Goal: Transaction & Acquisition: Book appointment/travel/reservation

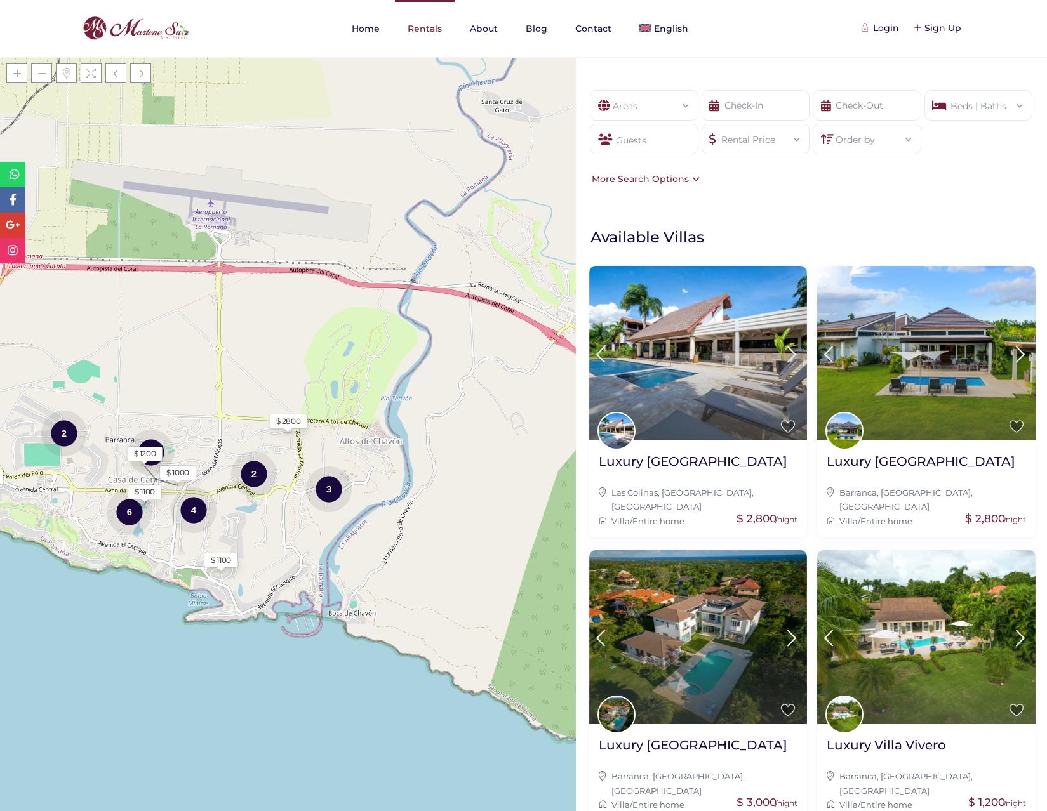
click at [431, 30] on link "Rentals" at bounding box center [425, 28] width 60 height 57
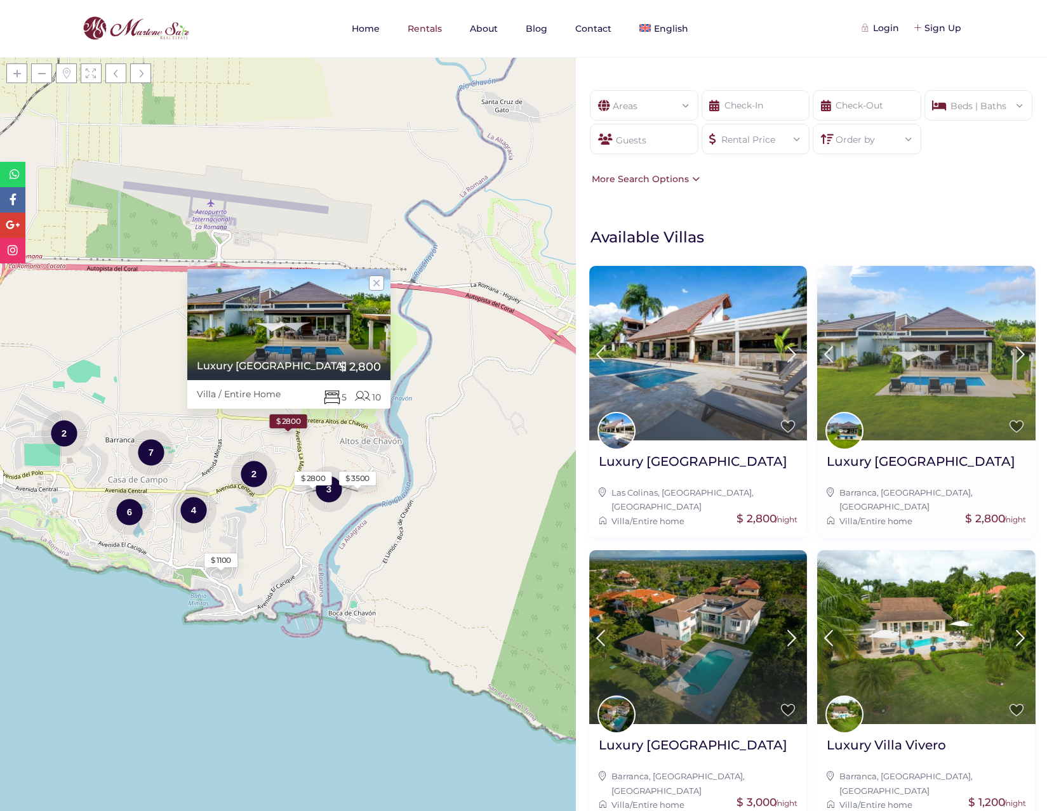
click at [1011, 352] on icon at bounding box center [1020, 354] width 27 height 23
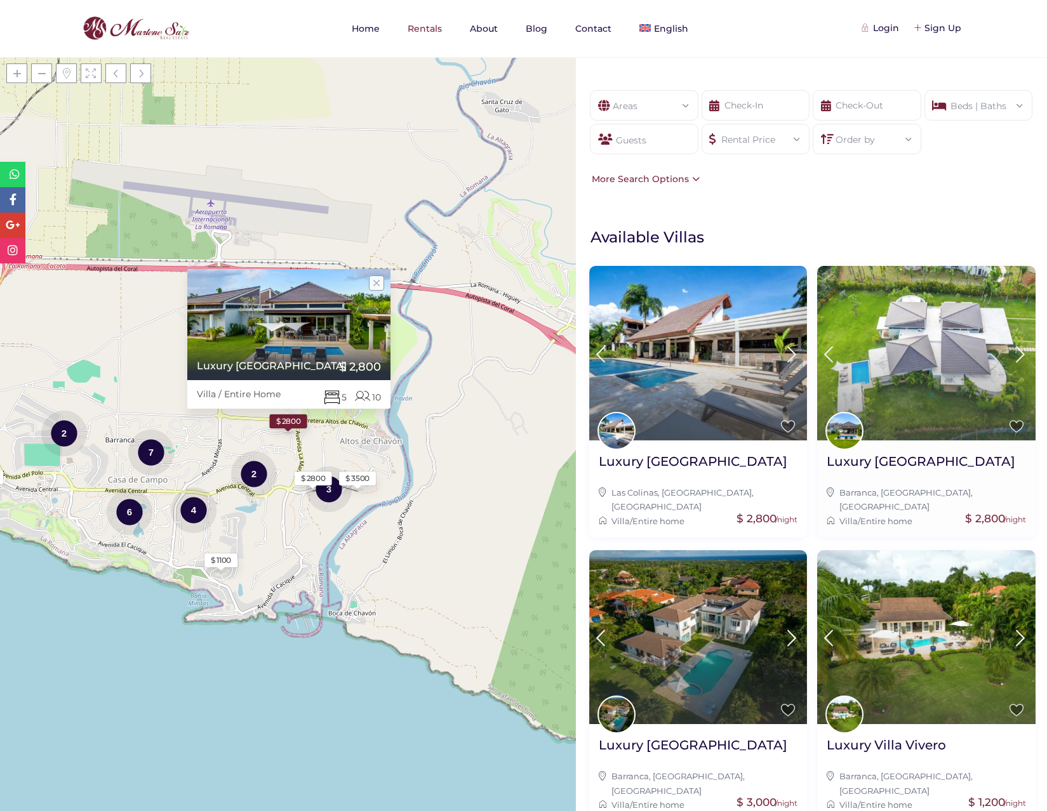
click at [1011, 352] on icon at bounding box center [1020, 354] width 27 height 23
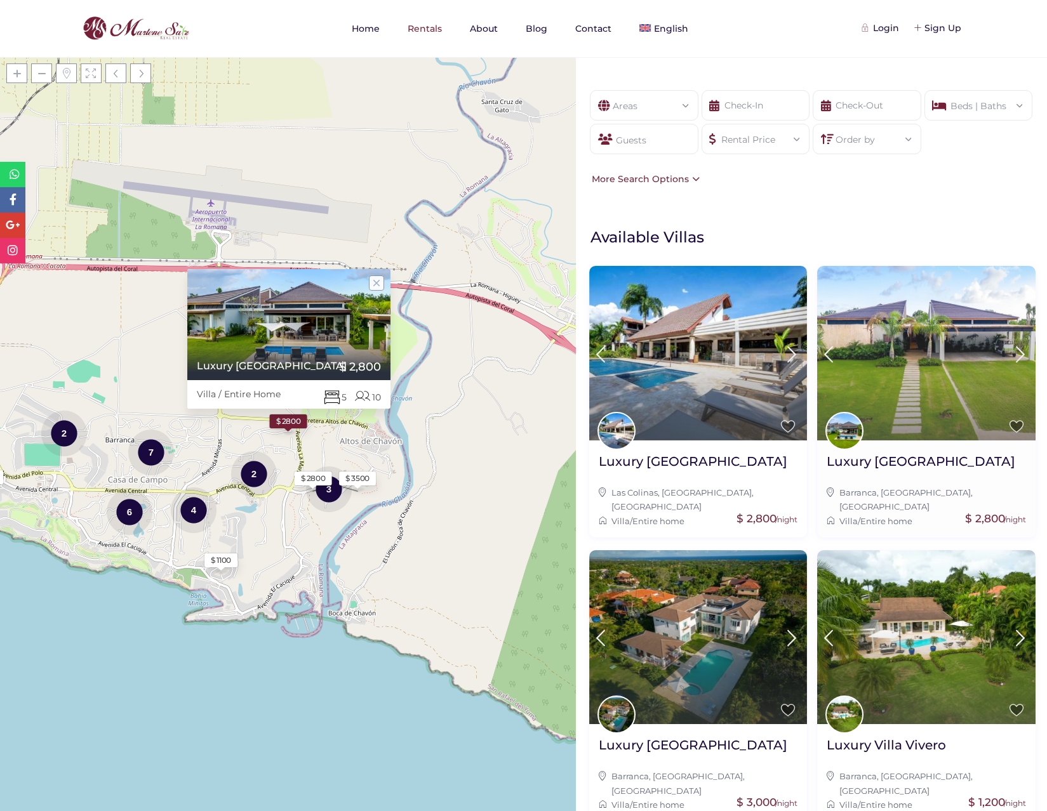
click at [1011, 352] on icon at bounding box center [1020, 354] width 27 height 23
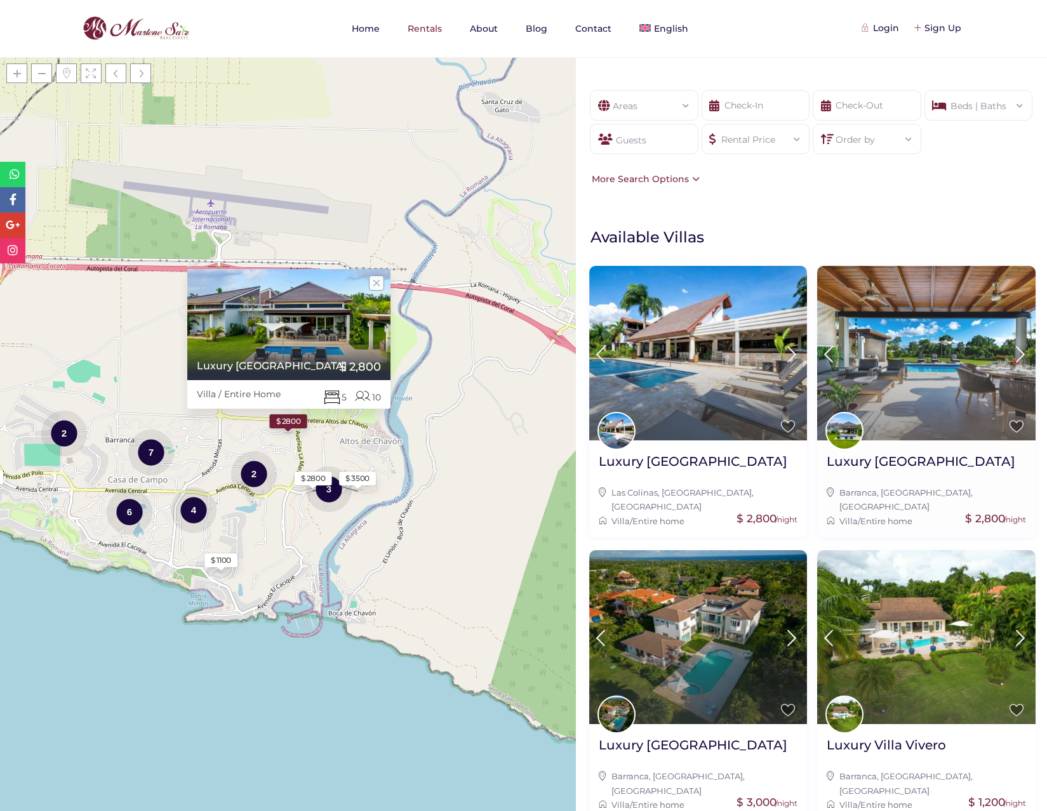
click at [1011, 351] on icon at bounding box center [1020, 354] width 27 height 23
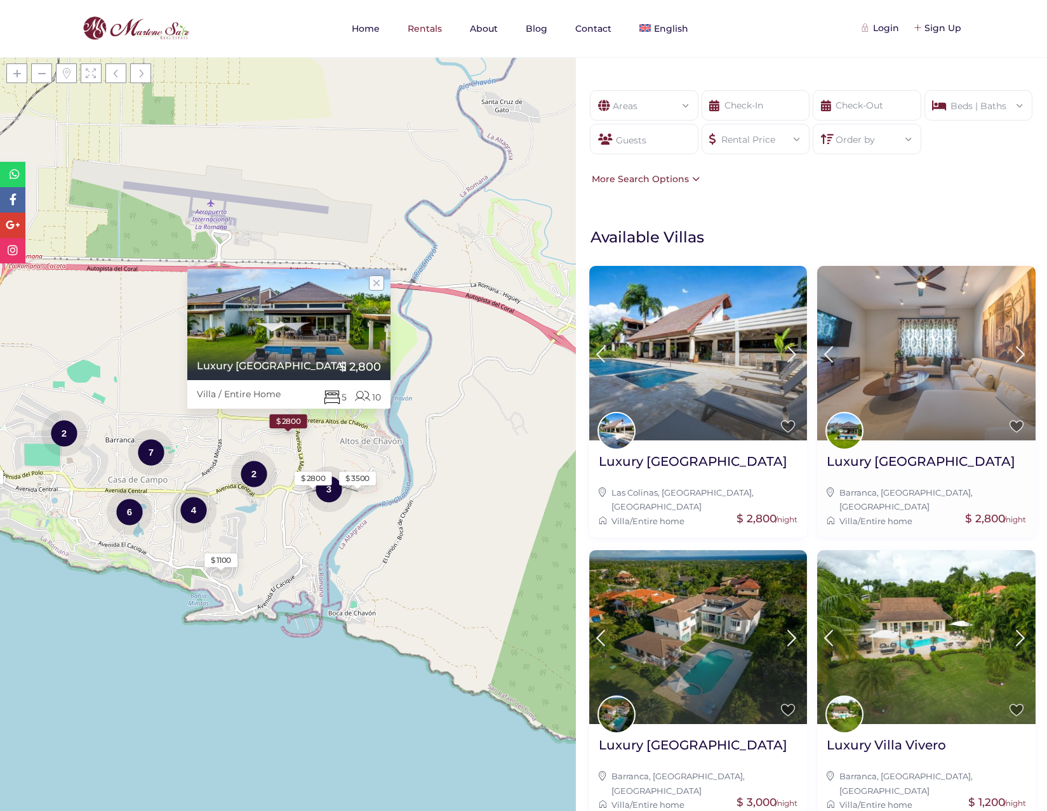
click at [1011, 351] on icon at bounding box center [1020, 354] width 27 height 23
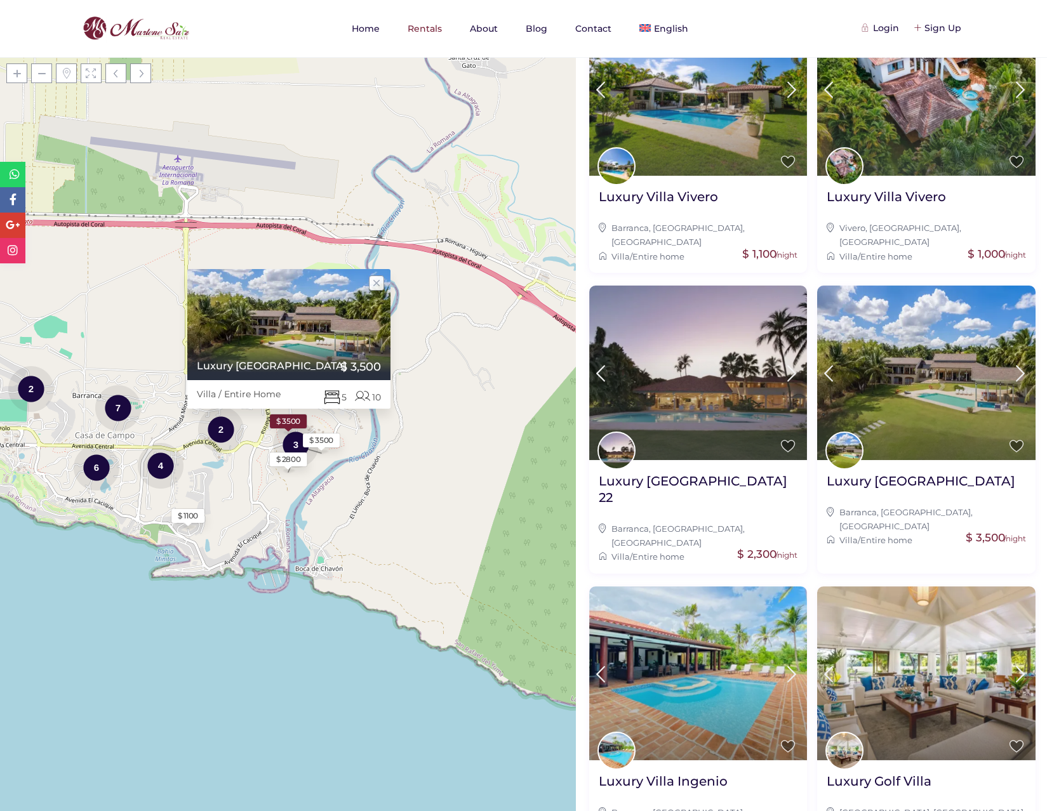
scroll to position [835, 0]
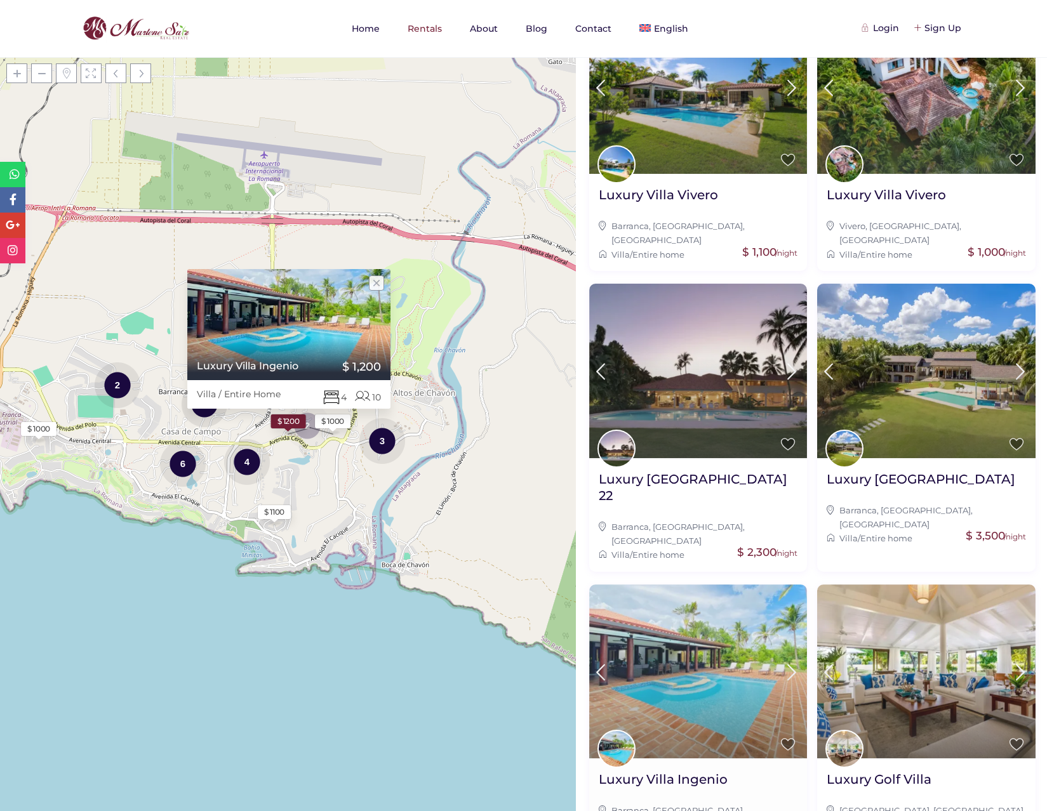
click at [714, 585] on img at bounding box center [698, 672] width 218 height 174
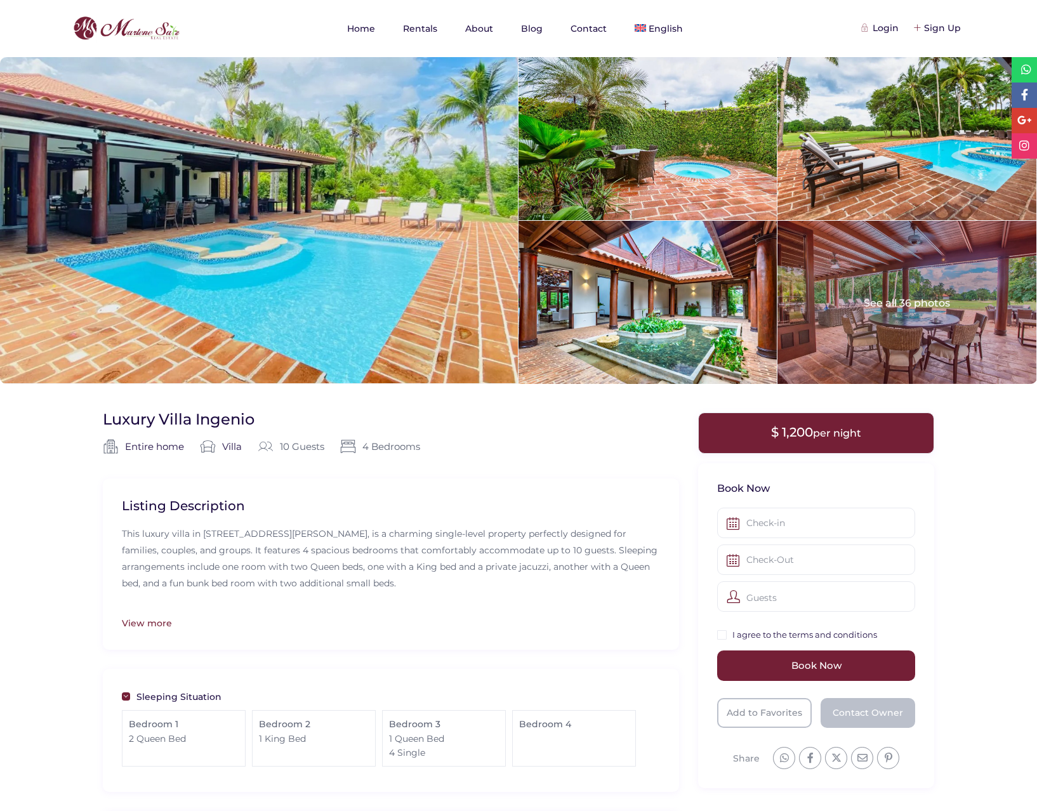
click at [936, 304] on div at bounding box center [907, 302] width 258 height 163
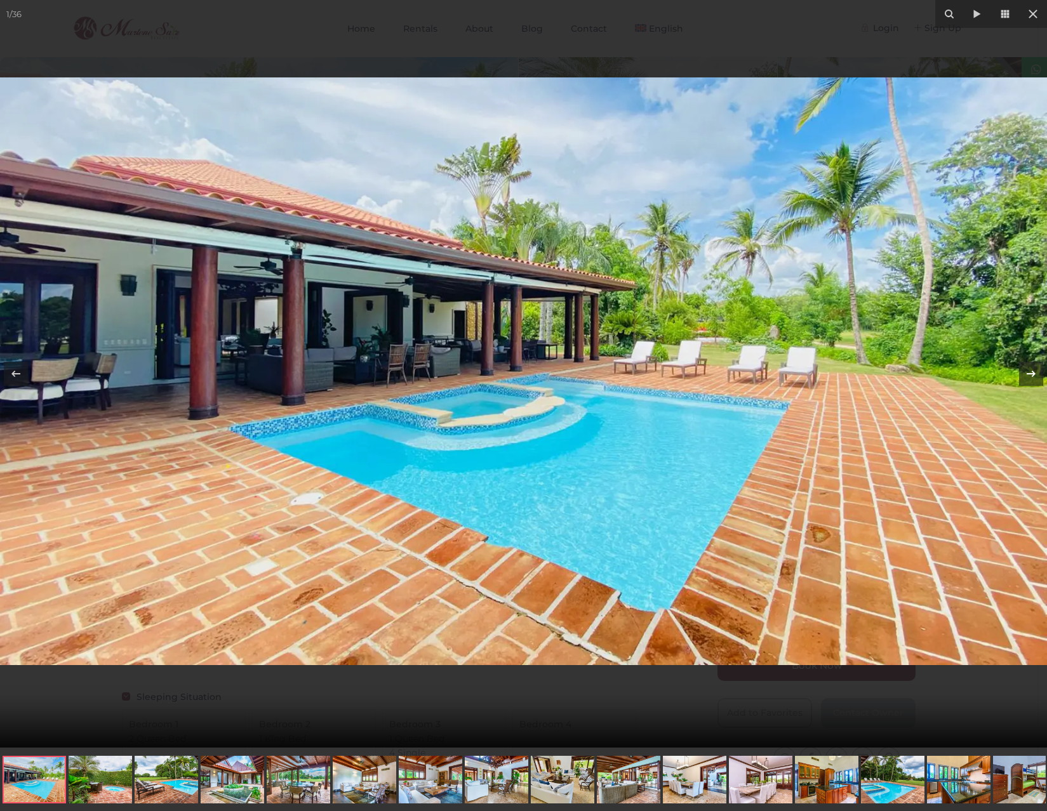
click at [1031, 375] on div "1 / 36 Luxury Villa Ingenio" at bounding box center [523, 374] width 1047 height 748
click at [1031, 375] on icon at bounding box center [1030, 373] width 15 height 15
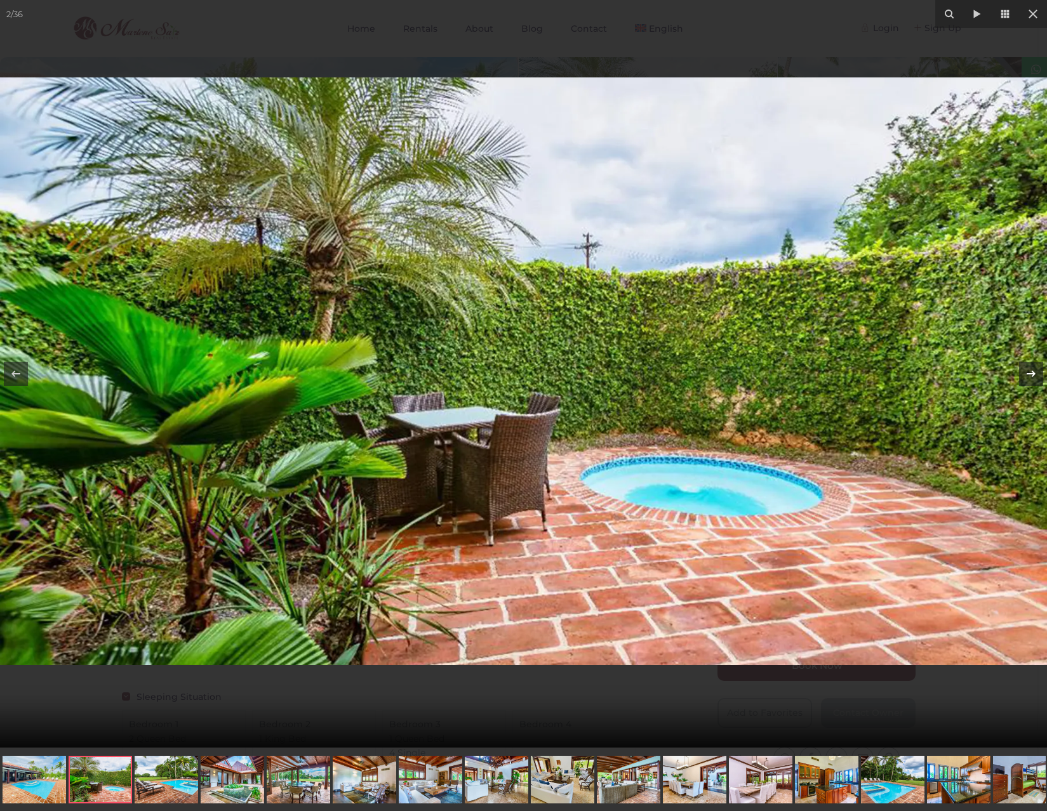
click at [1031, 375] on icon at bounding box center [1030, 373] width 15 height 15
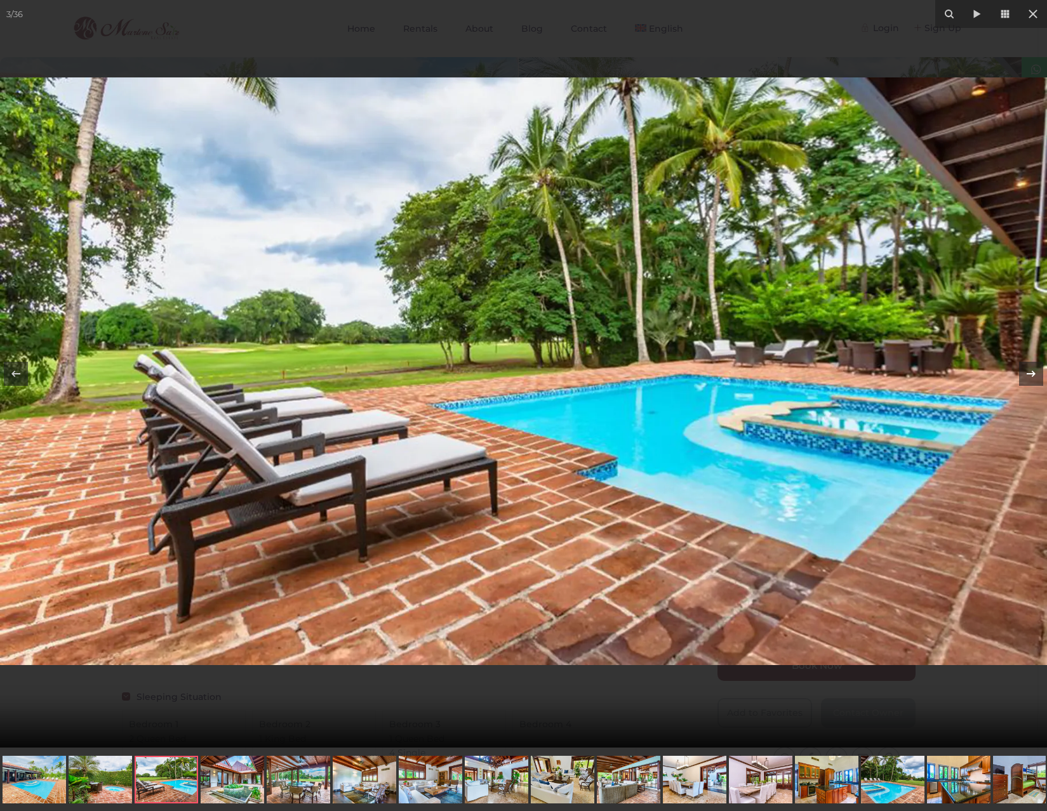
click at [1032, 371] on icon at bounding box center [1030, 373] width 15 height 15
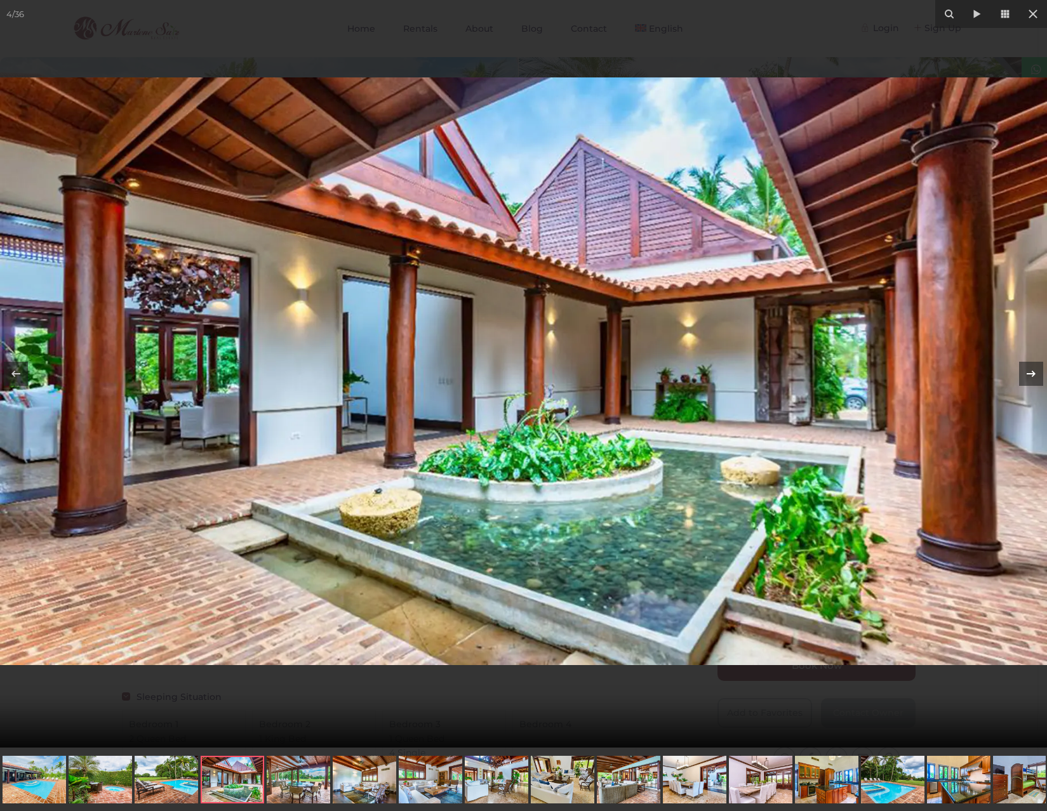
click at [1032, 371] on icon at bounding box center [1030, 373] width 15 height 15
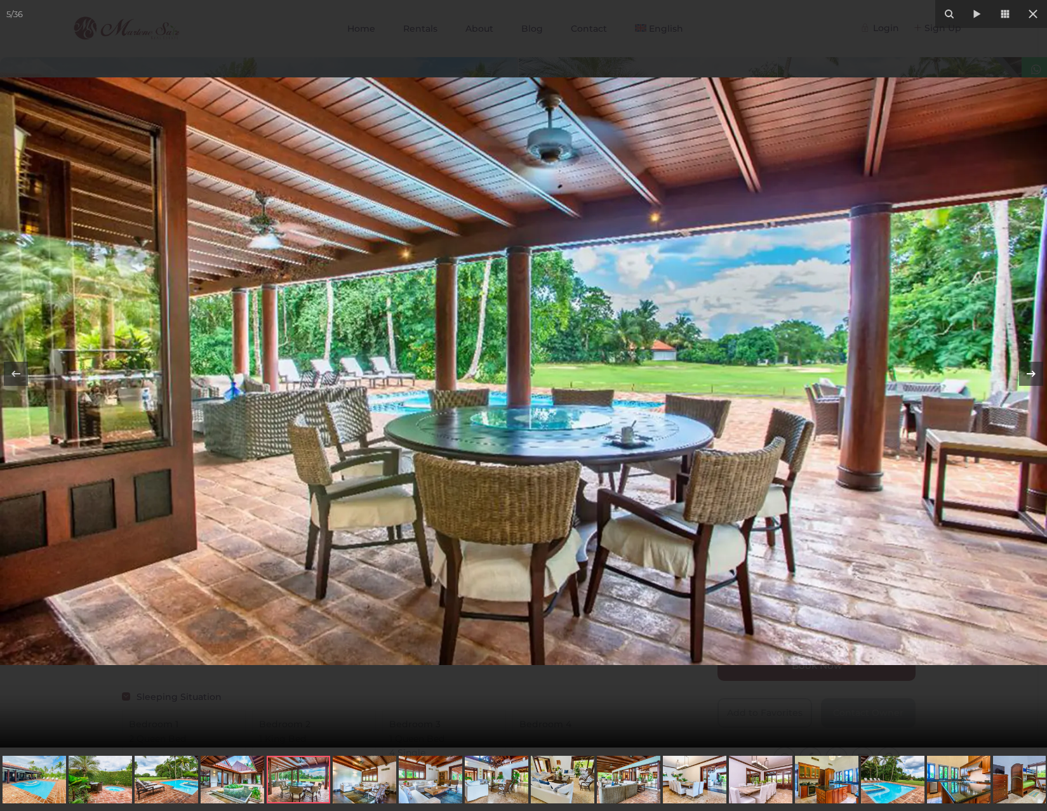
click at [1032, 371] on div "5 / 36 Luxury Villa Ingenio" at bounding box center [523, 374] width 1047 height 748
click at [1031, 375] on icon at bounding box center [1030, 373] width 15 height 15
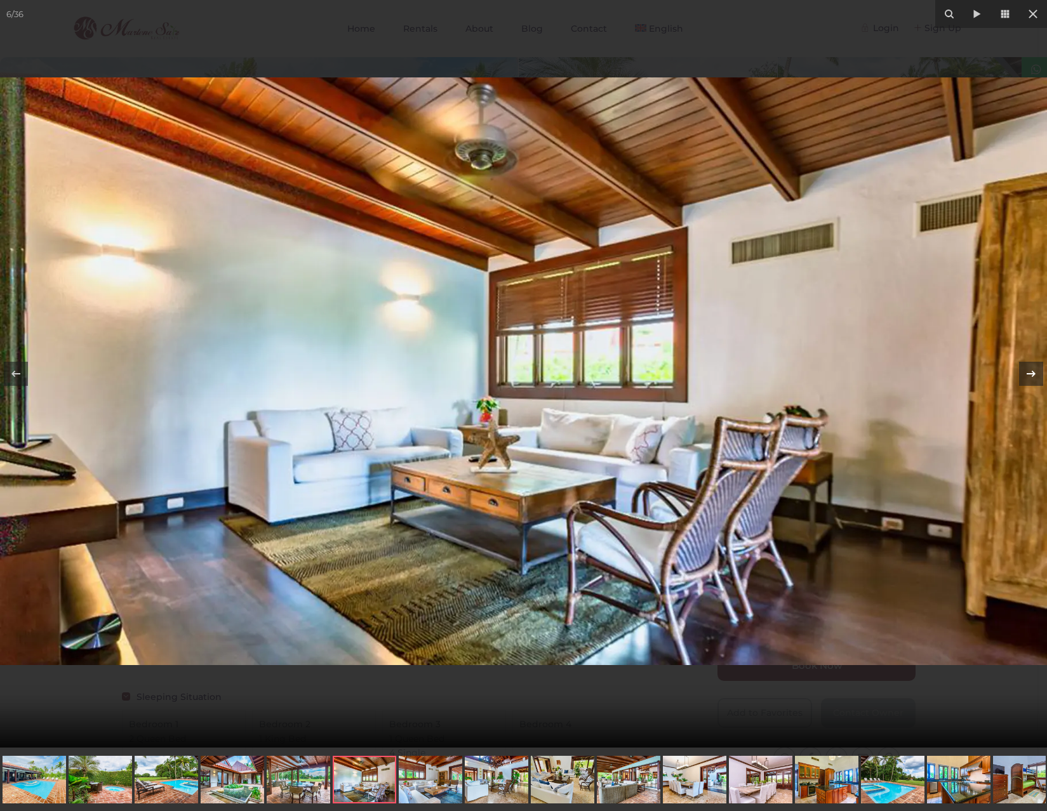
click at [1031, 375] on icon at bounding box center [1030, 373] width 15 height 15
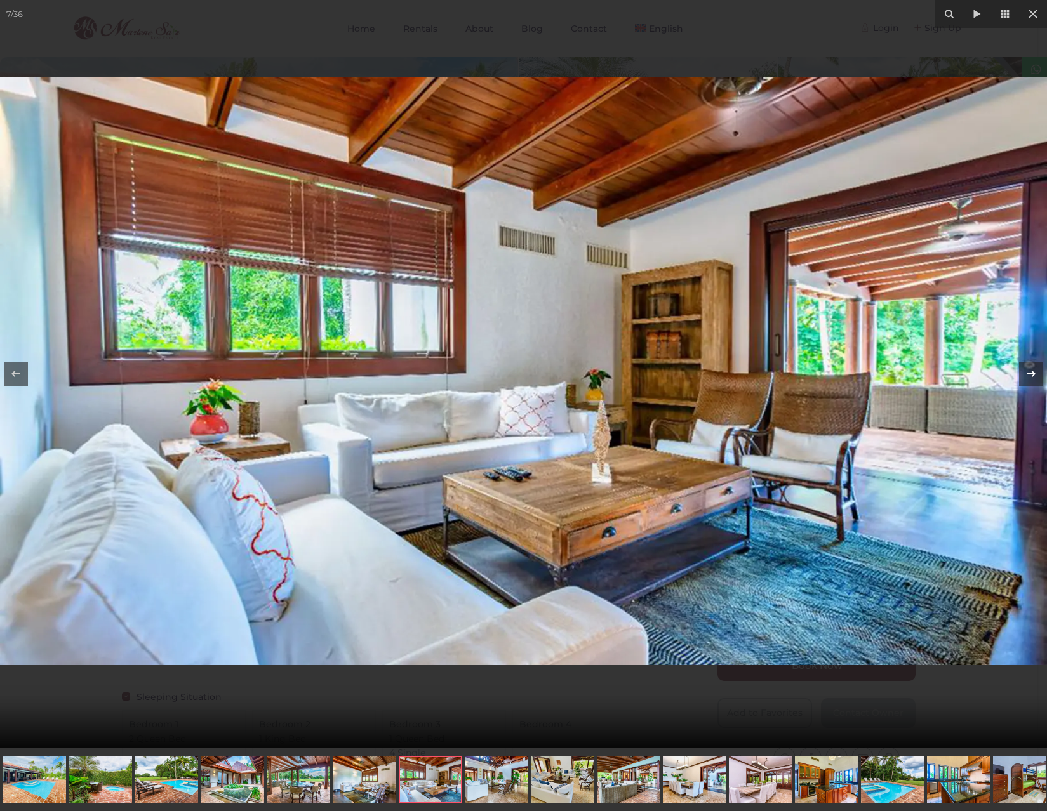
click at [1031, 375] on icon at bounding box center [1030, 373] width 15 height 15
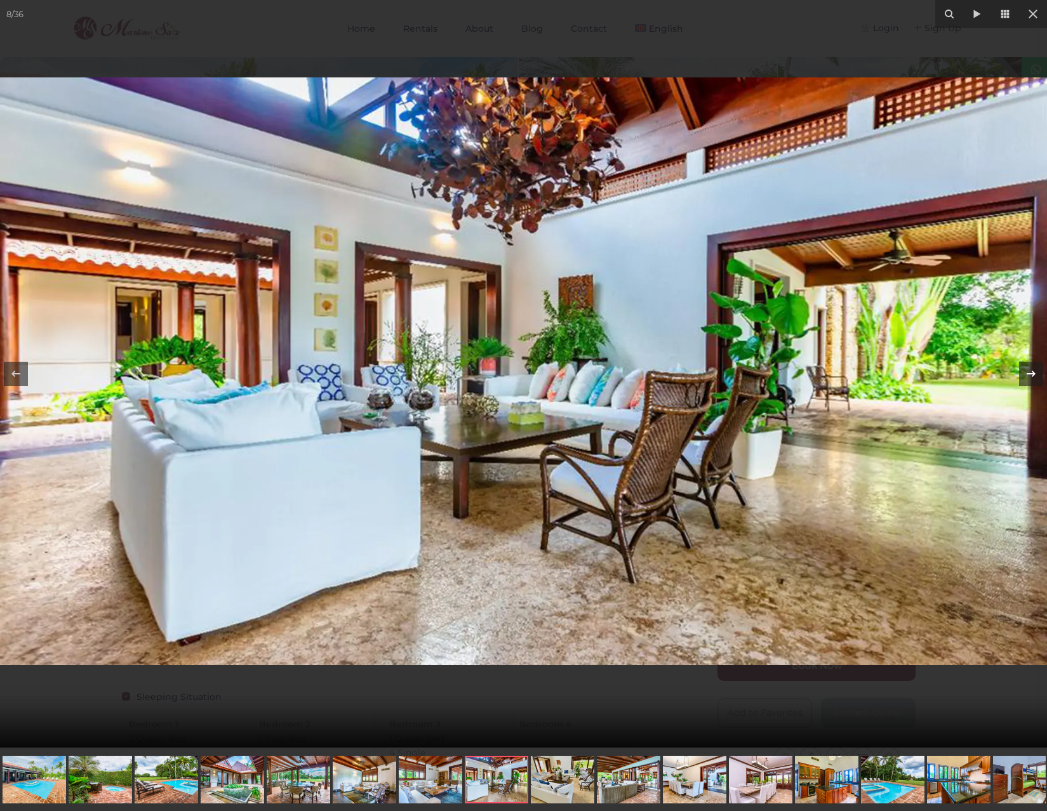
click at [1031, 375] on icon at bounding box center [1030, 373] width 15 height 15
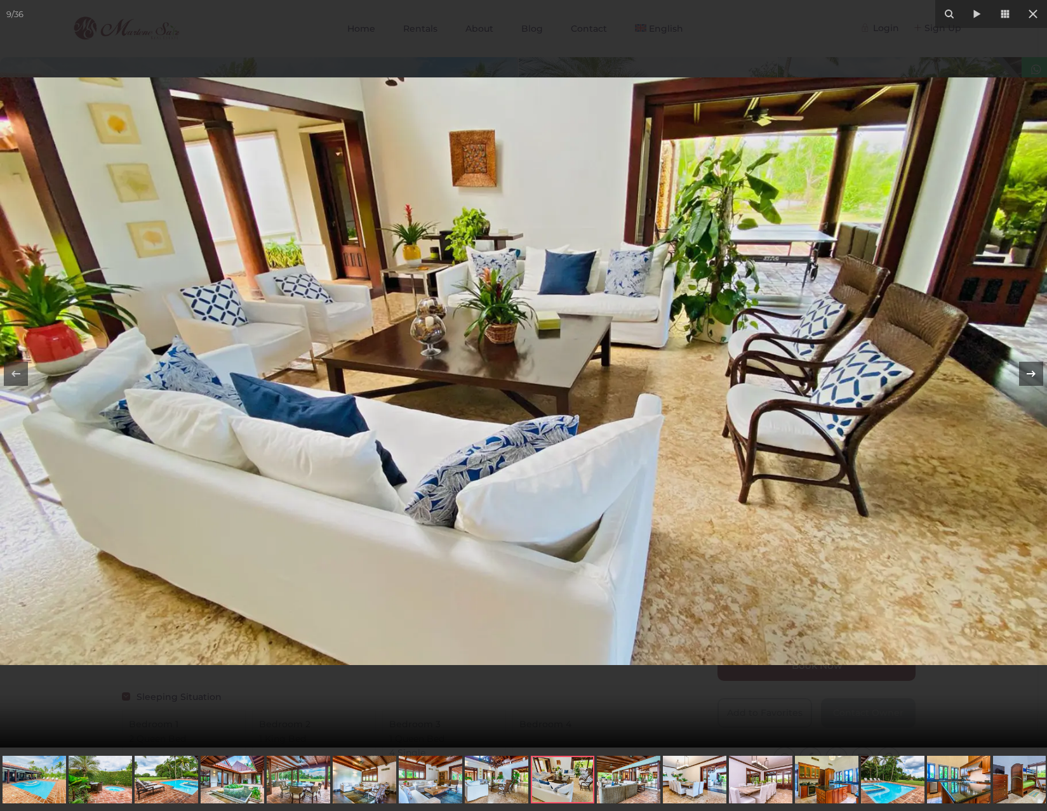
click at [1031, 375] on icon at bounding box center [1030, 373] width 15 height 15
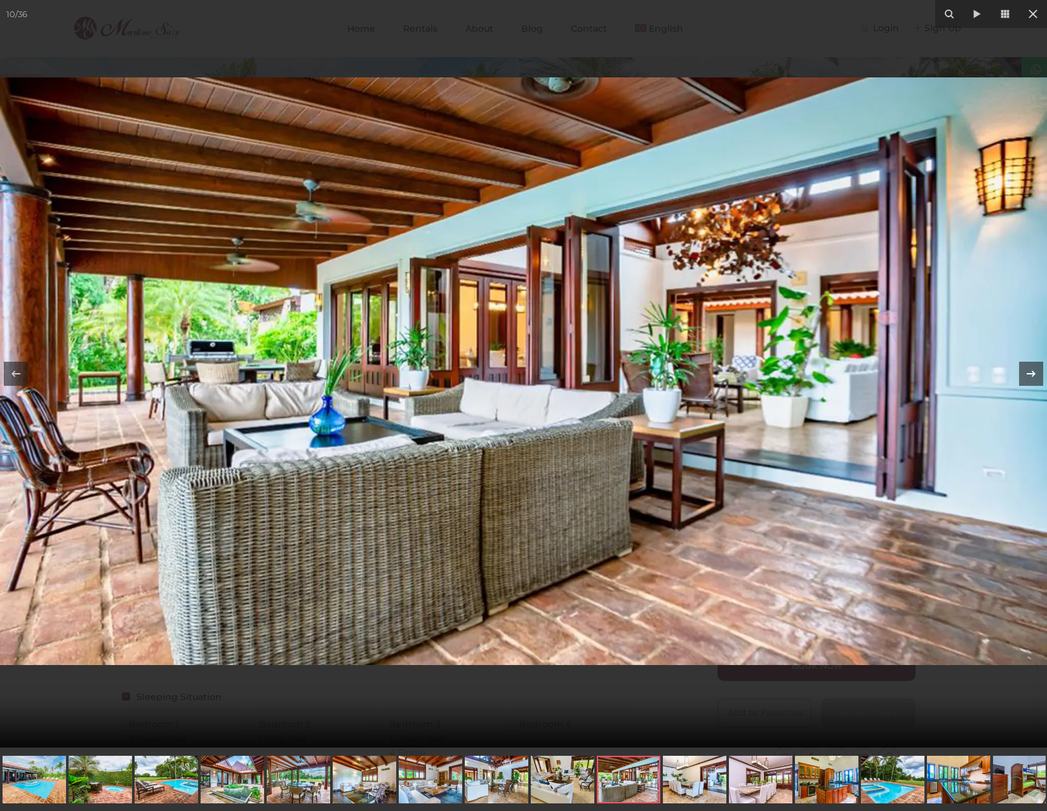
click at [1031, 375] on icon at bounding box center [1030, 373] width 15 height 15
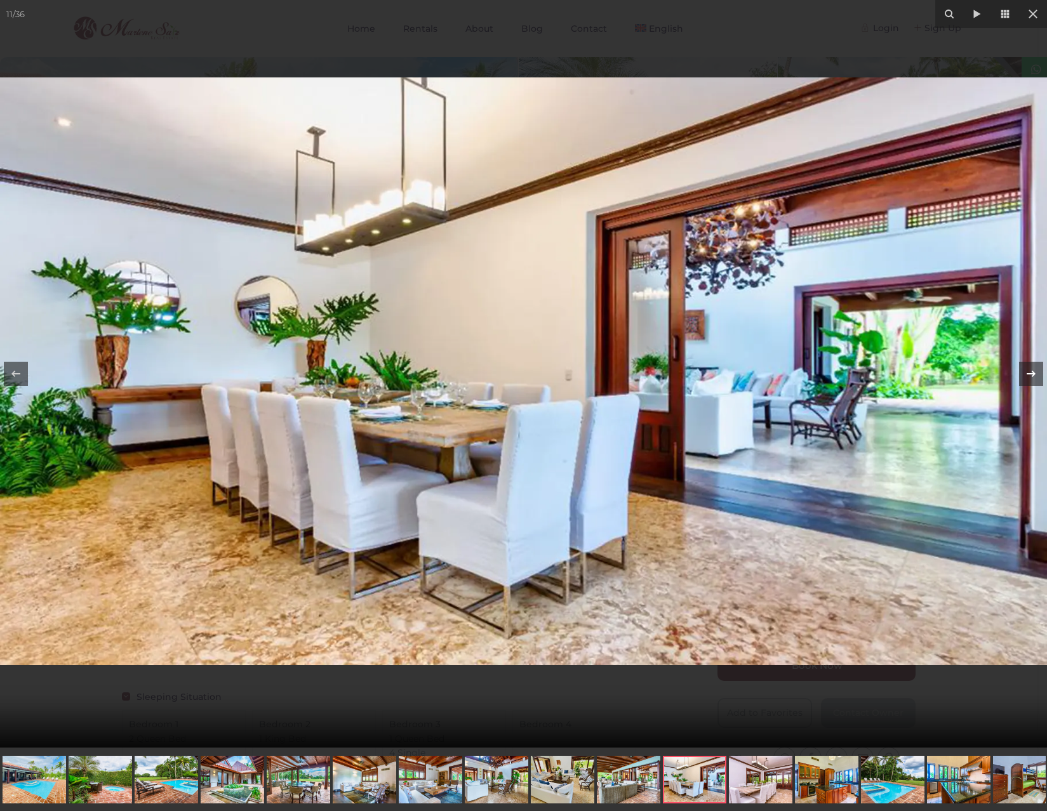
click at [1031, 375] on icon at bounding box center [1030, 373] width 15 height 15
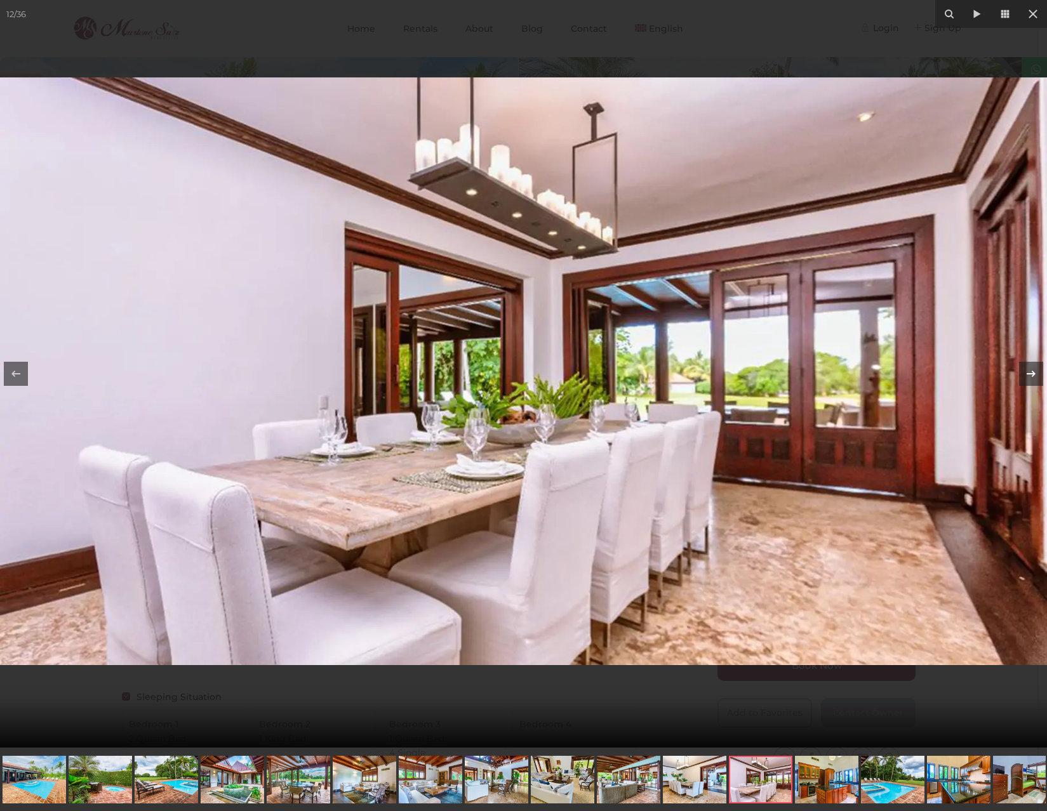
click at [1031, 375] on icon at bounding box center [1030, 373] width 15 height 15
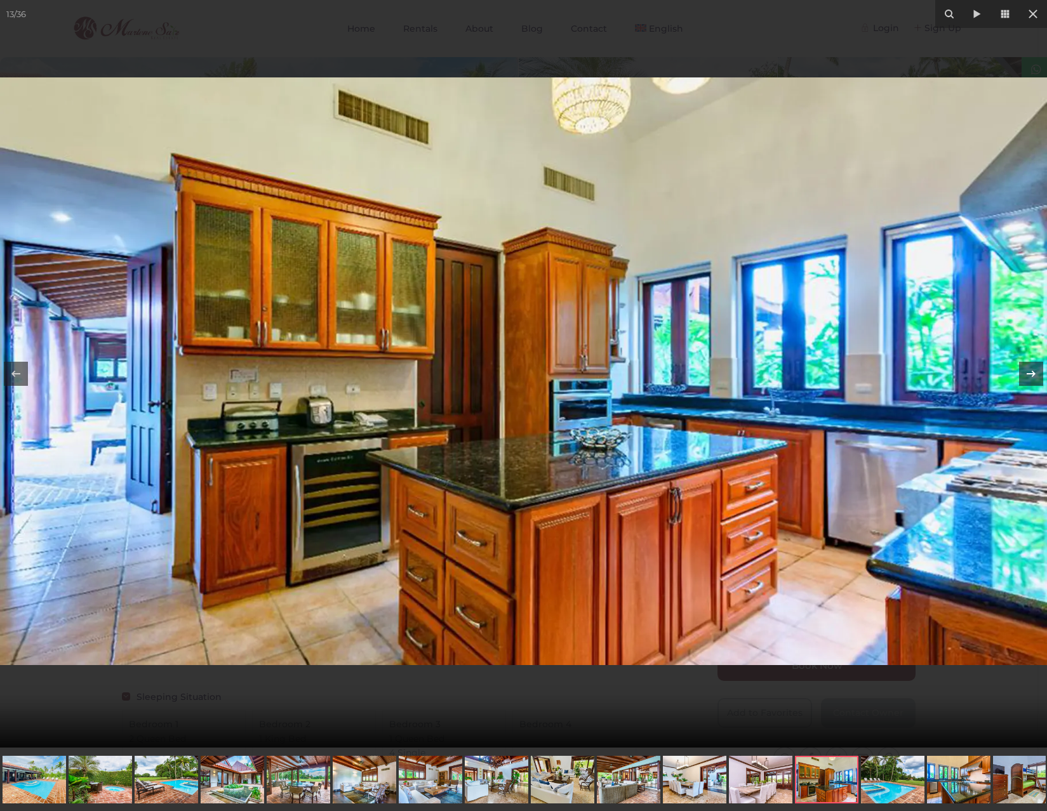
click at [1031, 375] on div "13 / 36 Luxury Villa Ingenio" at bounding box center [523, 374] width 1047 height 748
click at [1033, 378] on icon at bounding box center [1030, 373] width 15 height 15
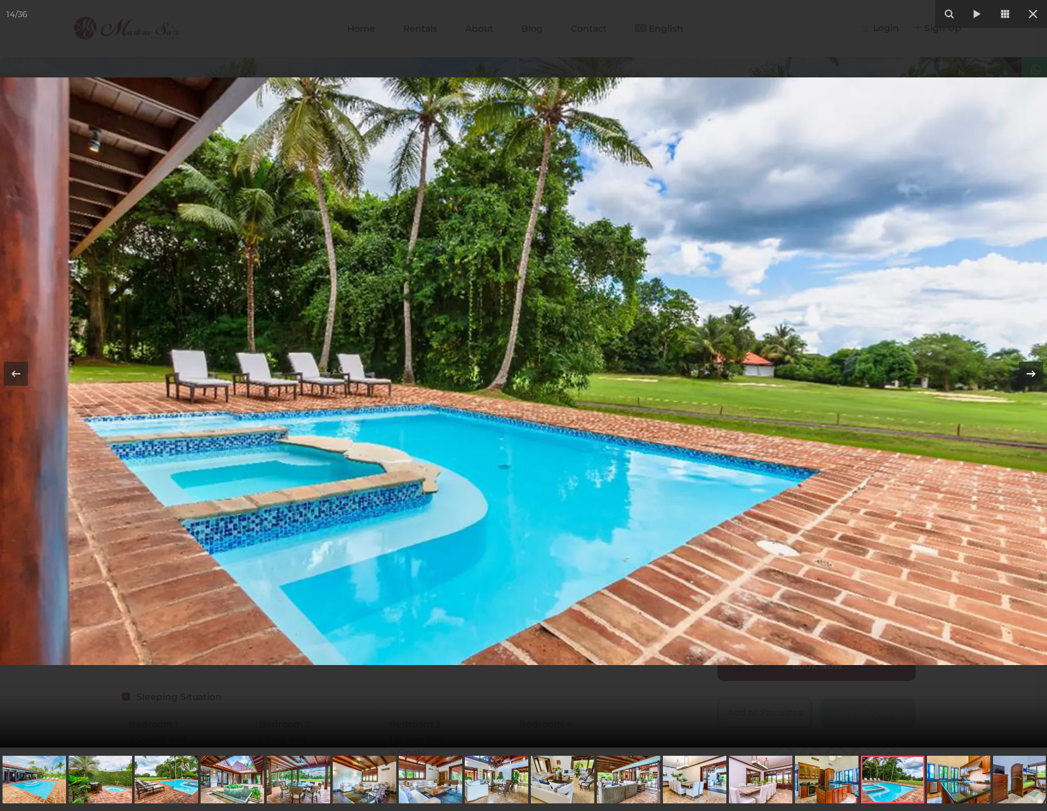
click at [1033, 378] on div "14 / 36 Luxury Villa Ingenio" at bounding box center [523, 374] width 1047 height 748
click at [1033, 375] on icon at bounding box center [1030, 373] width 15 height 15
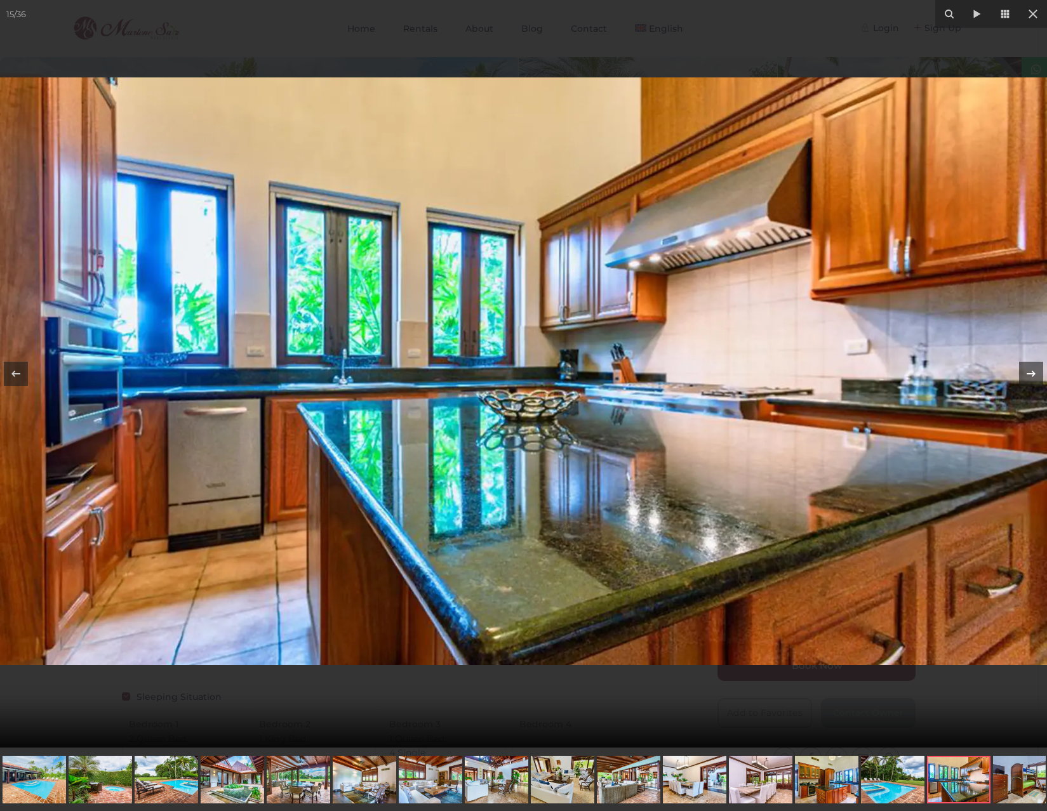
click at [1033, 375] on icon at bounding box center [1030, 373] width 15 height 15
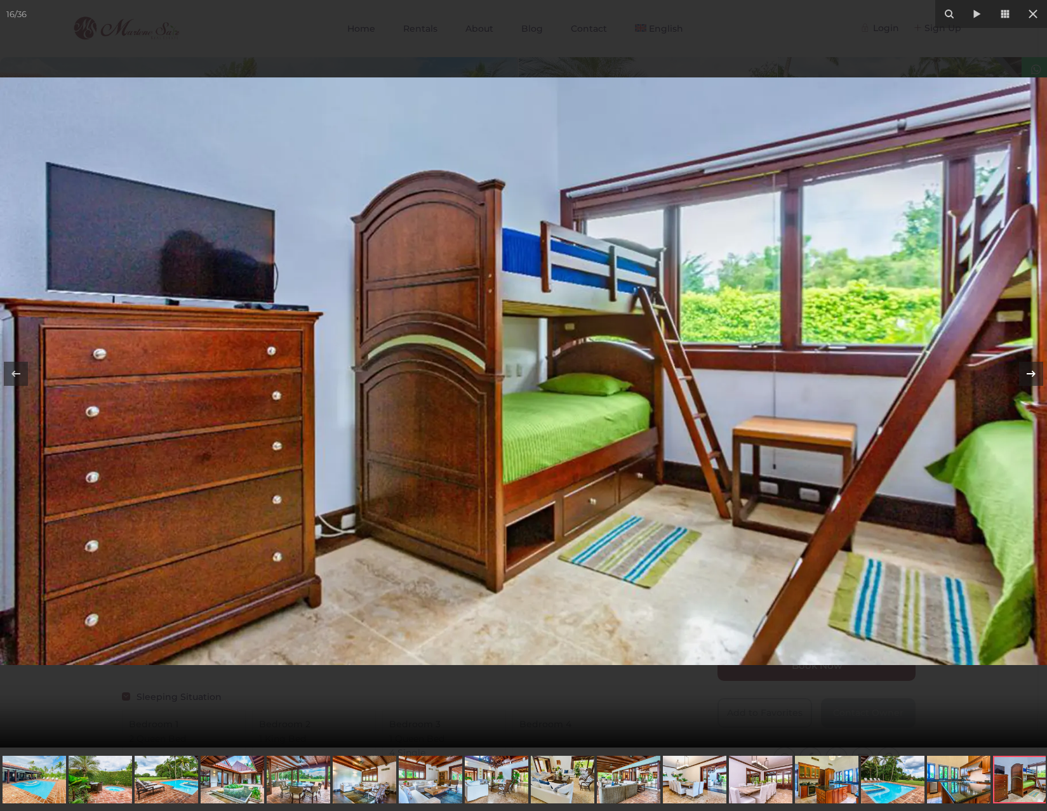
click at [1033, 375] on icon at bounding box center [1030, 373] width 15 height 15
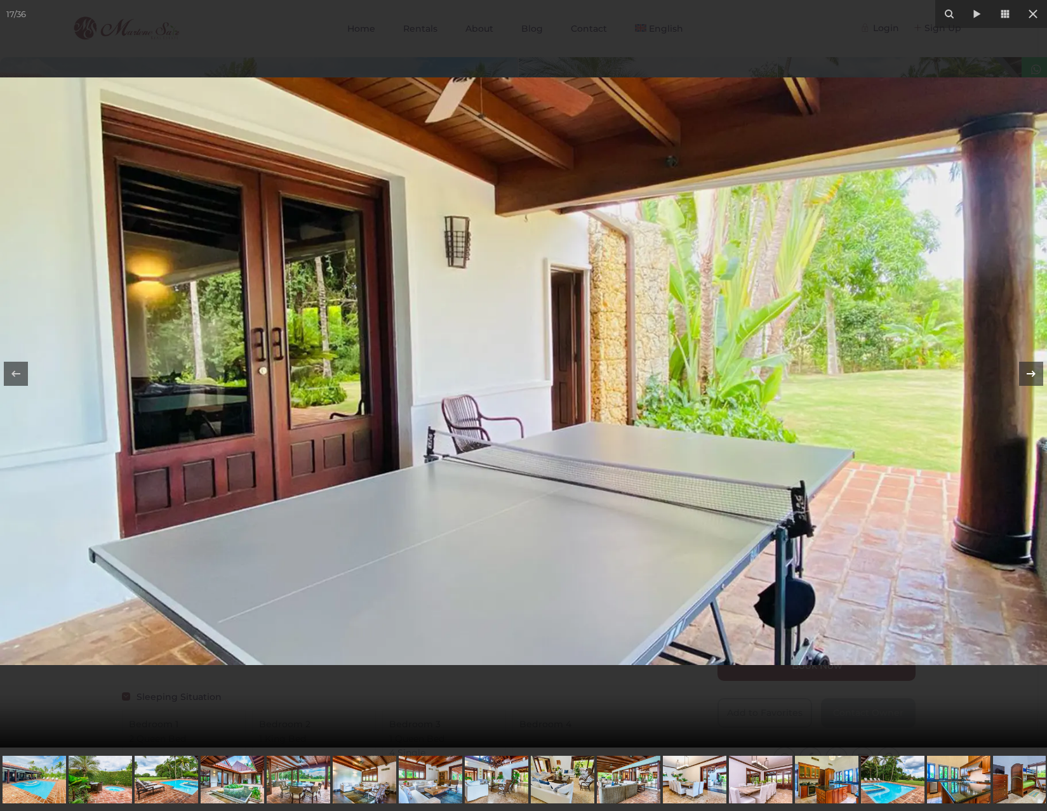
click at [1033, 375] on icon at bounding box center [1030, 373] width 15 height 15
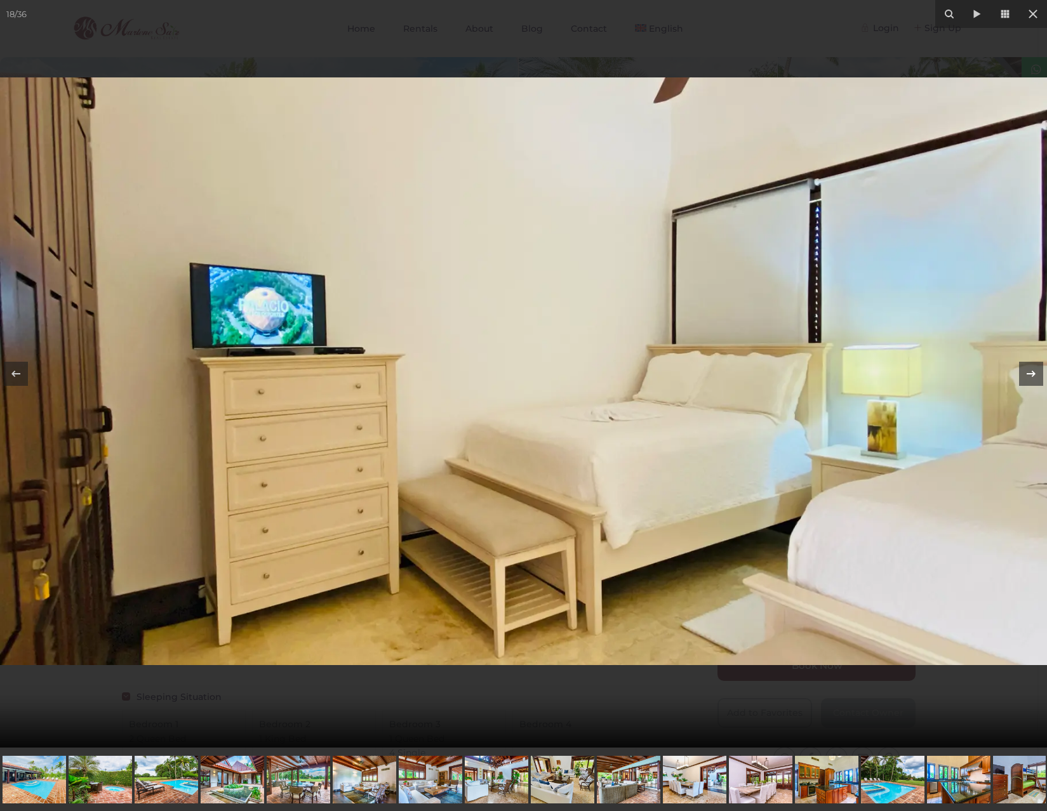
click at [1033, 375] on icon at bounding box center [1030, 373] width 15 height 15
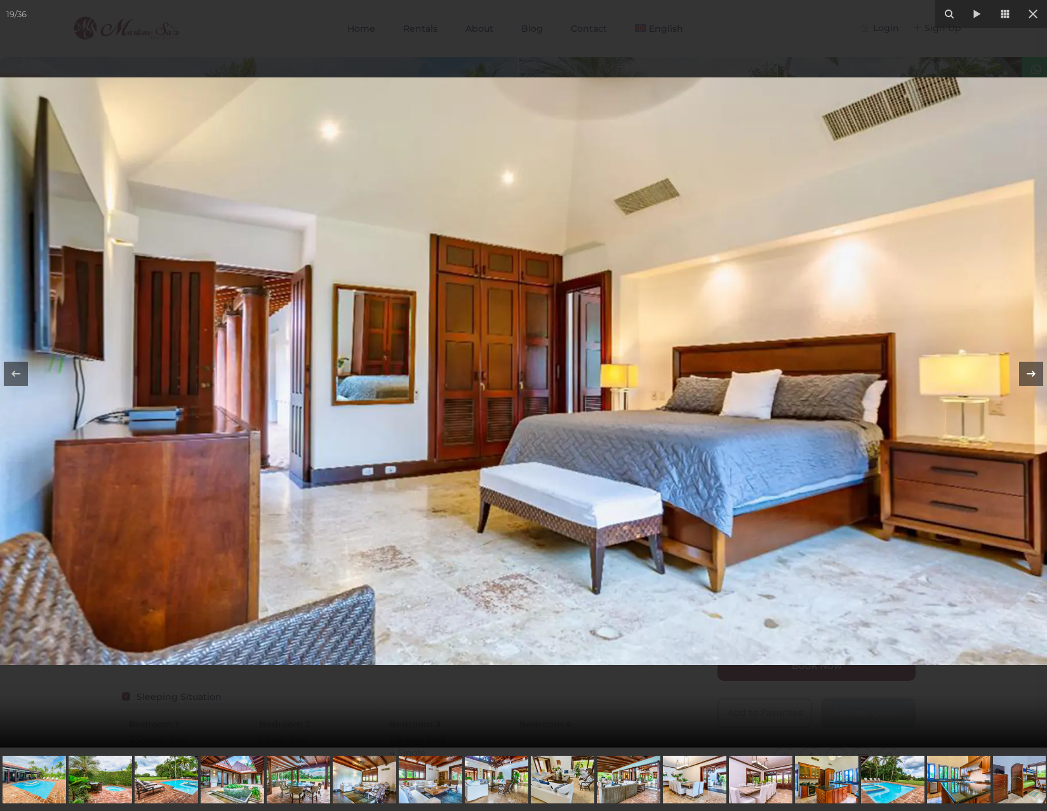
click at [1033, 375] on icon at bounding box center [1030, 373] width 15 height 15
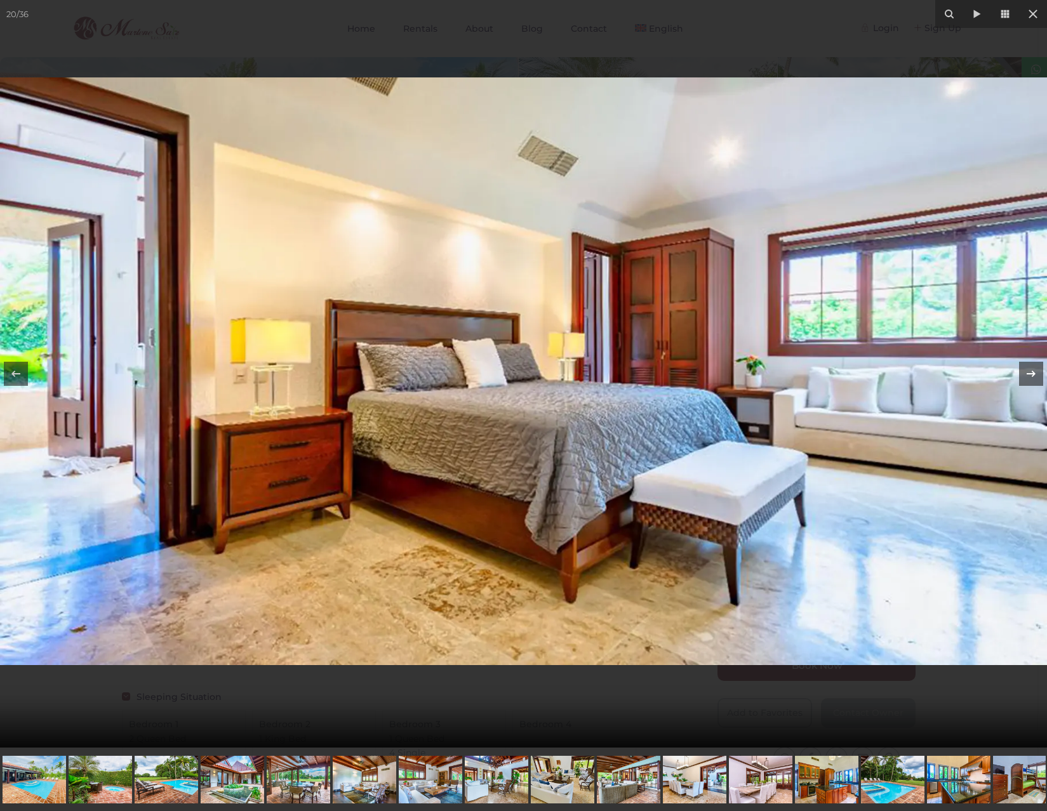
click at [1033, 375] on icon at bounding box center [1030, 373] width 15 height 15
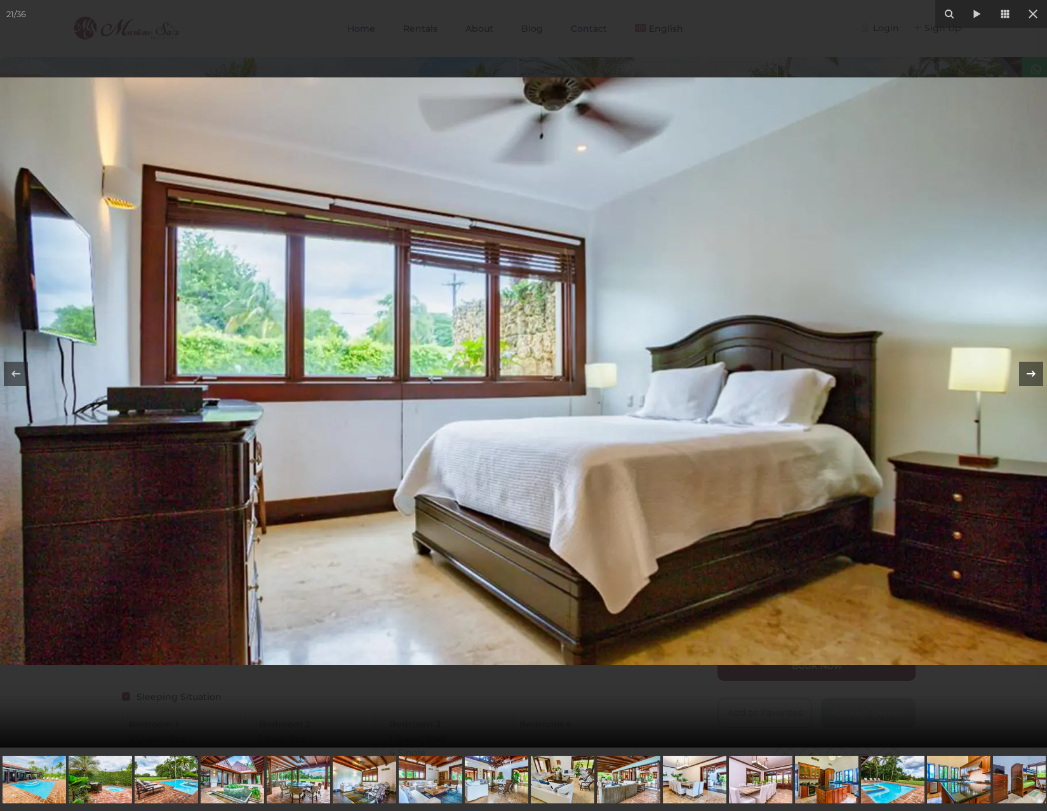
click at [1033, 375] on icon at bounding box center [1030, 373] width 15 height 15
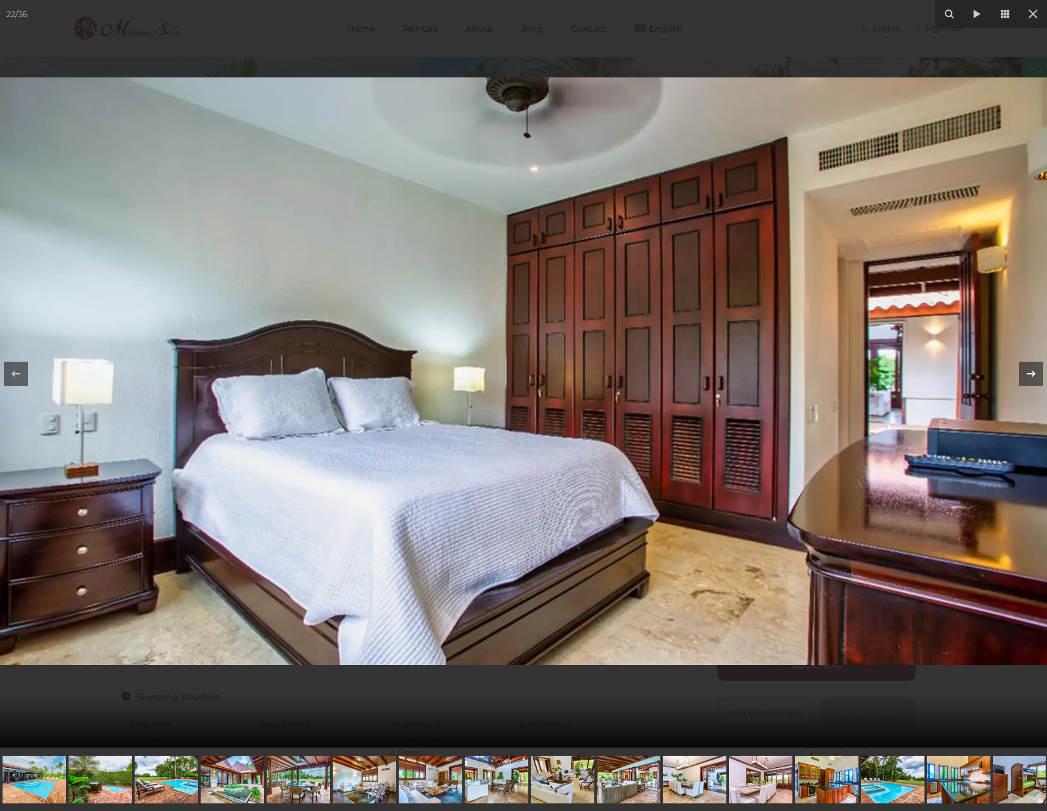
click at [1033, 375] on icon at bounding box center [1030, 373] width 15 height 15
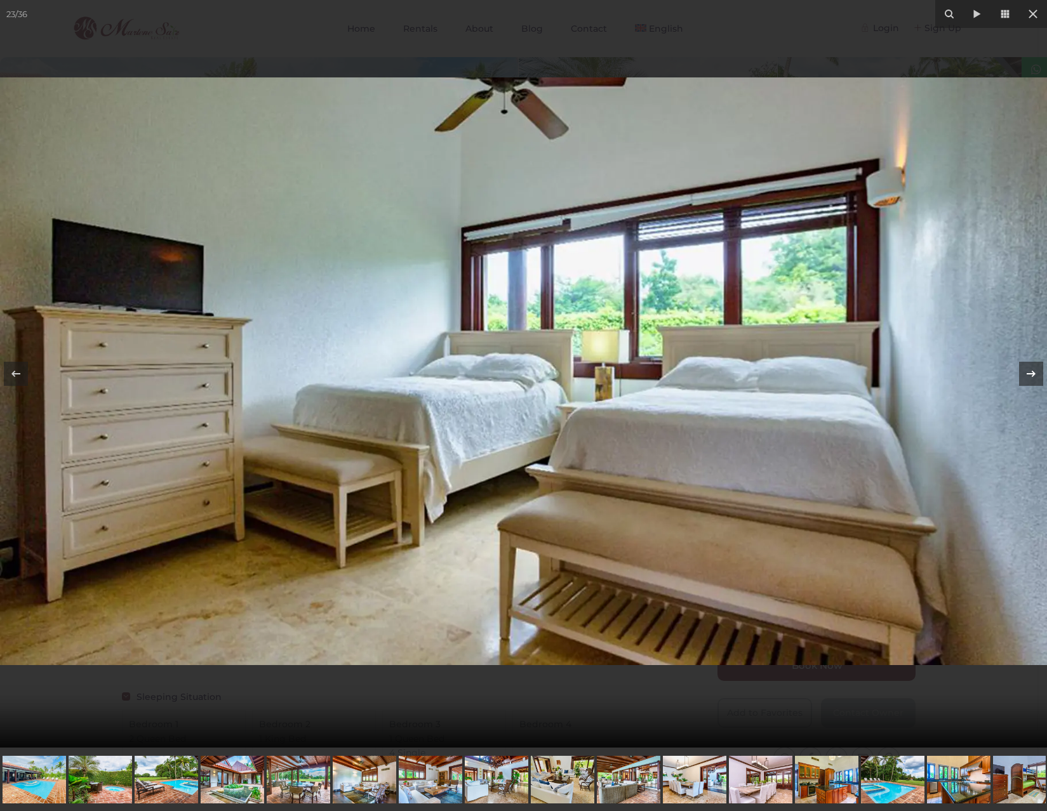
click at [1033, 375] on icon at bounding box center [1030, 373] width 15 height 15
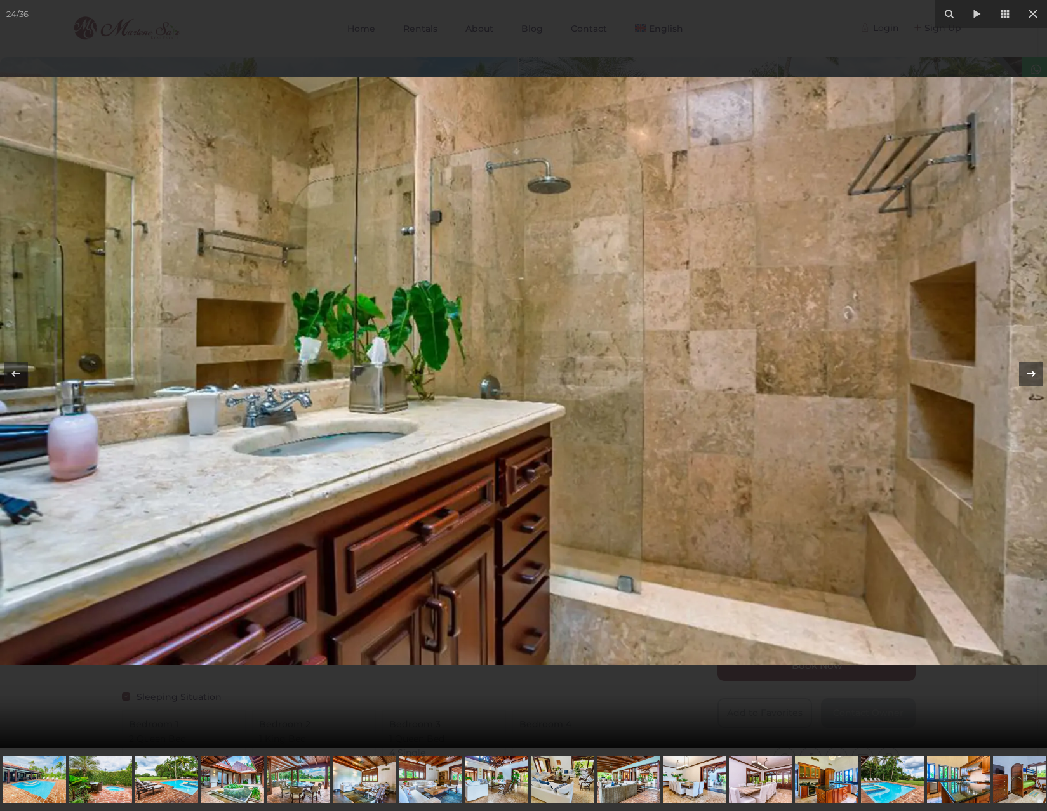
click at [1031, 376] on icon at bounding box center [1030, 373] width 15 height 15
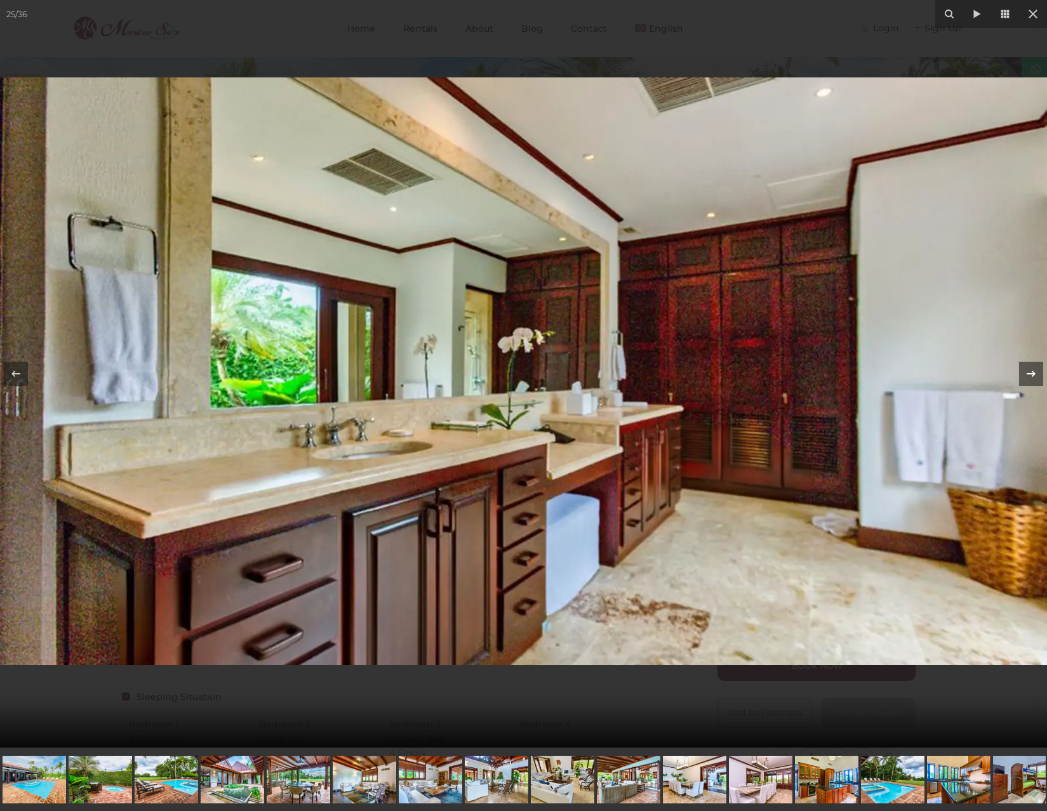
click at [1031, 376] on icon at bounding box center [1030, 373] width 15 height 15
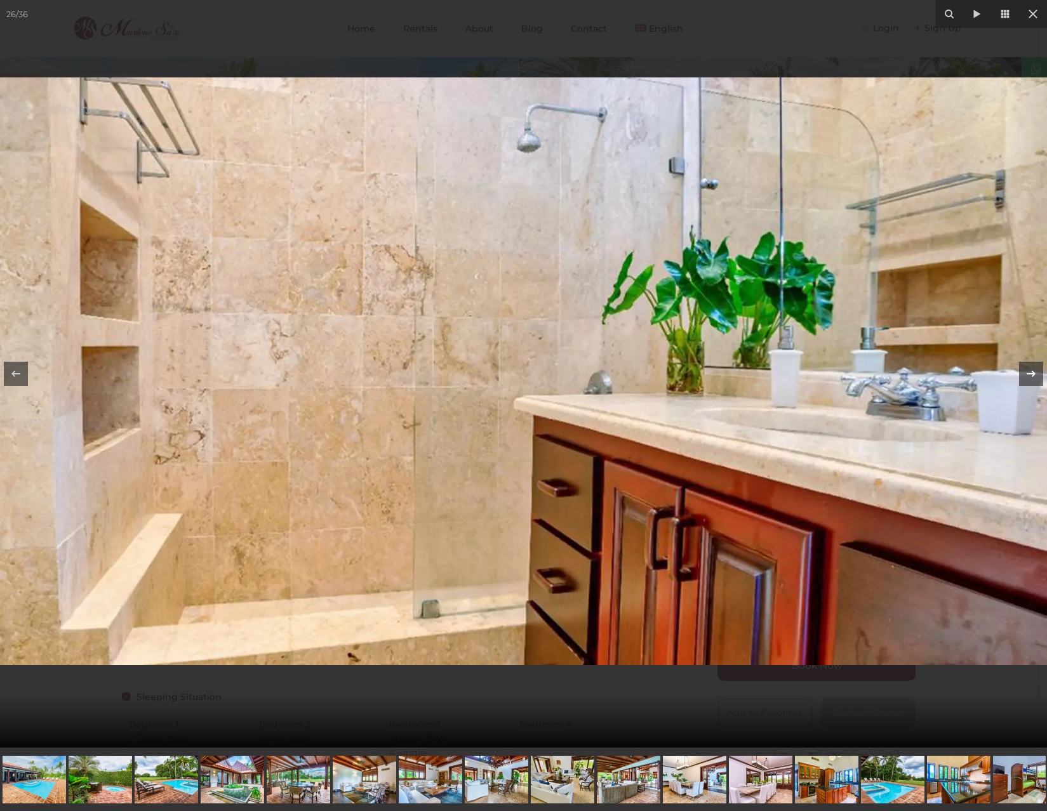
click at [1031, 376] on icon at bounding box center [1030, 373] width 15 height 15
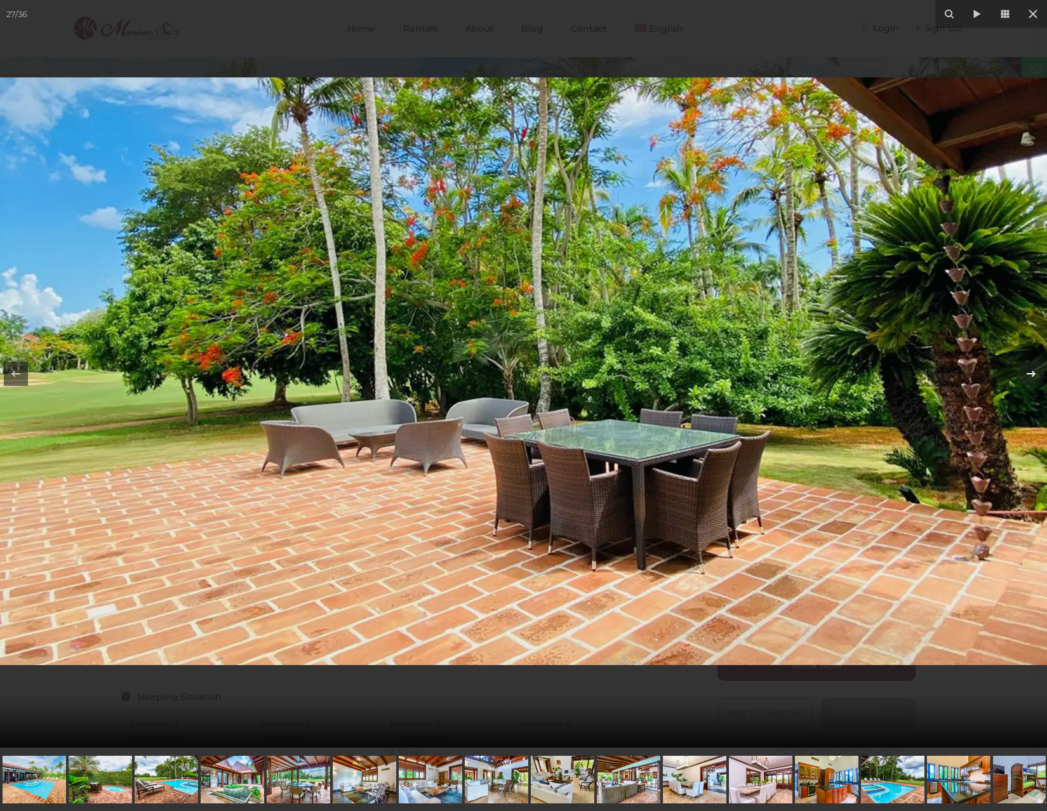
click at [1031, 376] on icon at bounding box center [1030, 373] width 15 height 15
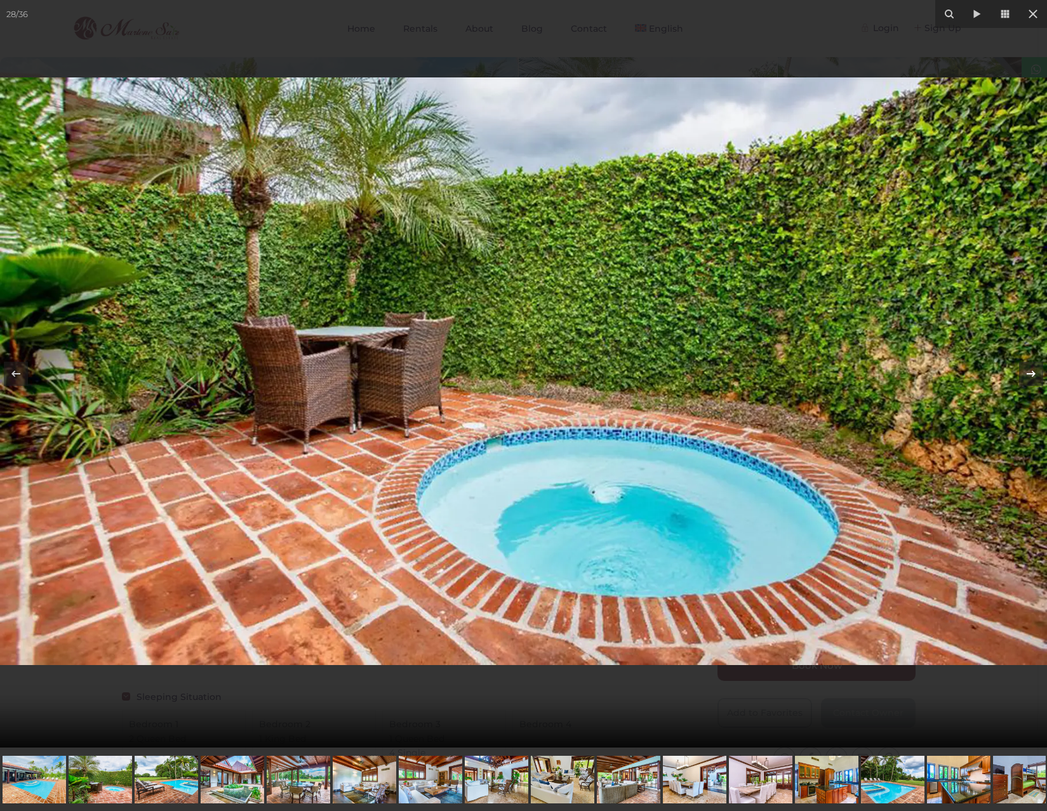
click at [1031, 376] on icon at bounding box center [1030, 373] width 15 height 15
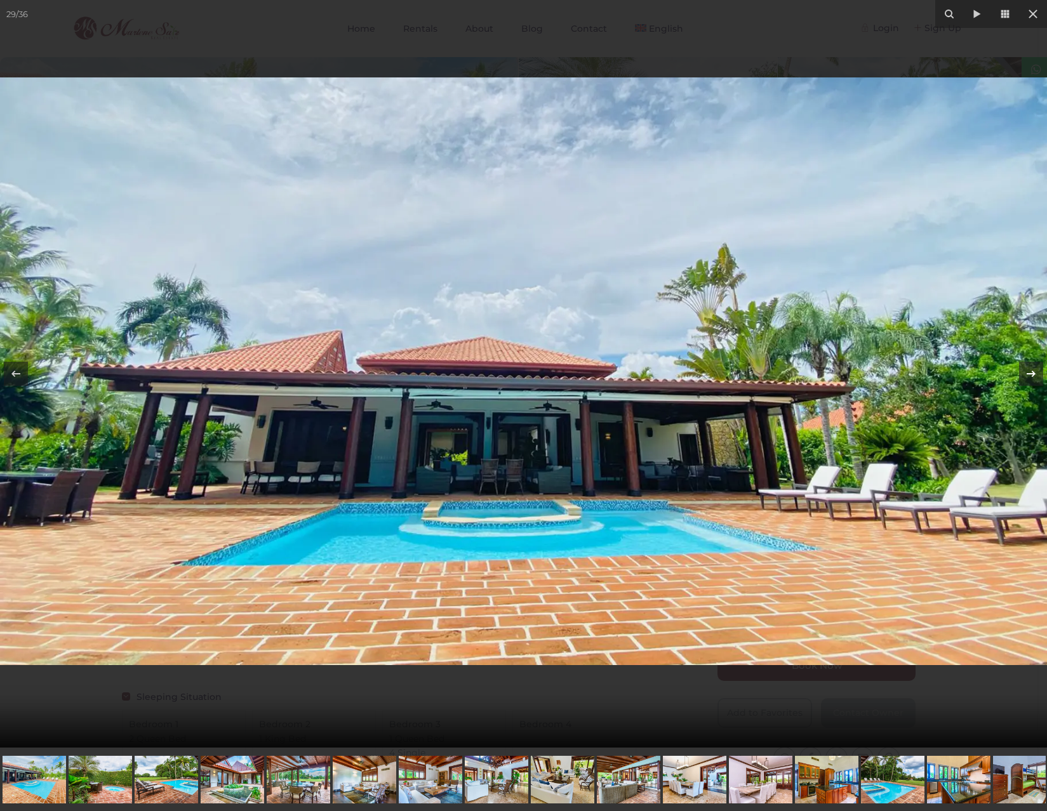
click at [1035, 376] on icon at bounding box center [1030, 373] width 15 height 15
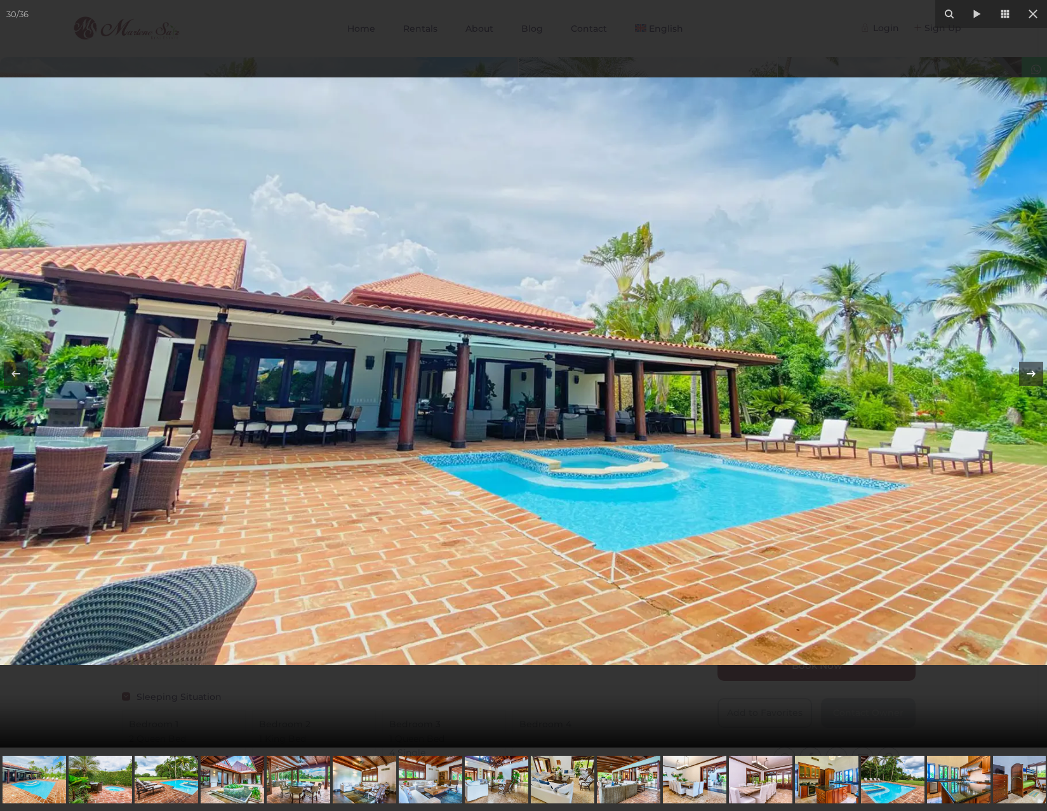
click at [1035, 376] on icon at bounding box center [1030, 373] width 15 height 15
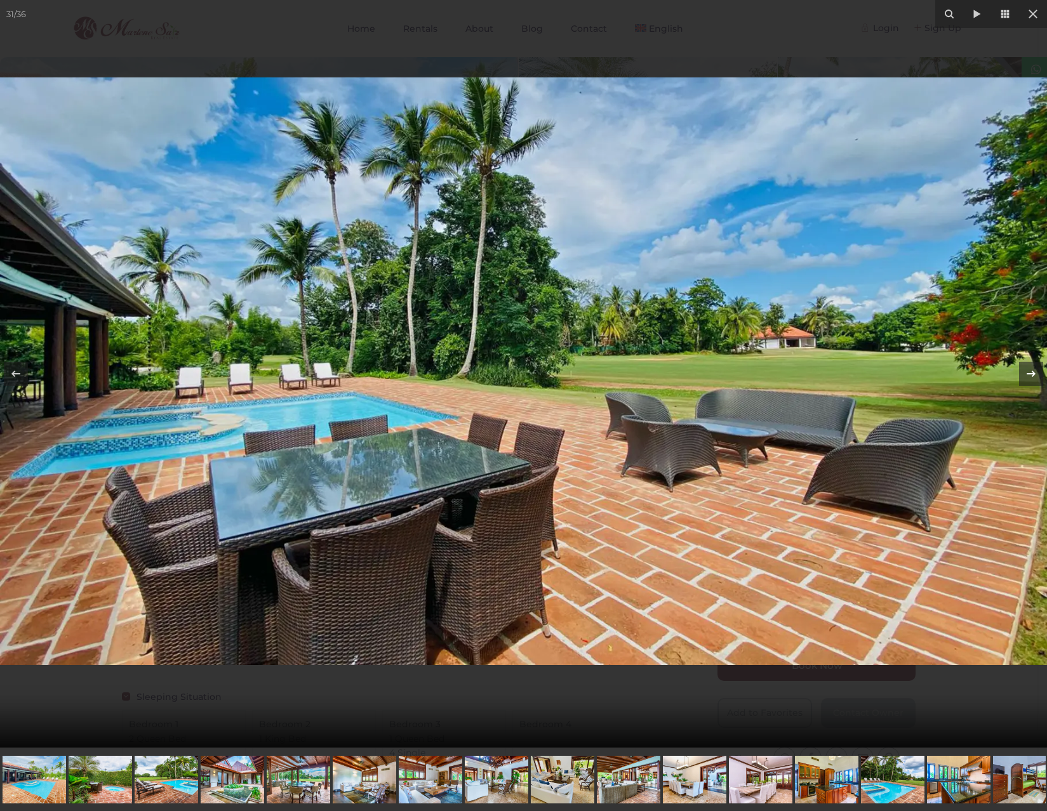
click at [1035, 376] on icon at bounding box center [1030, 373] width 15 height 15
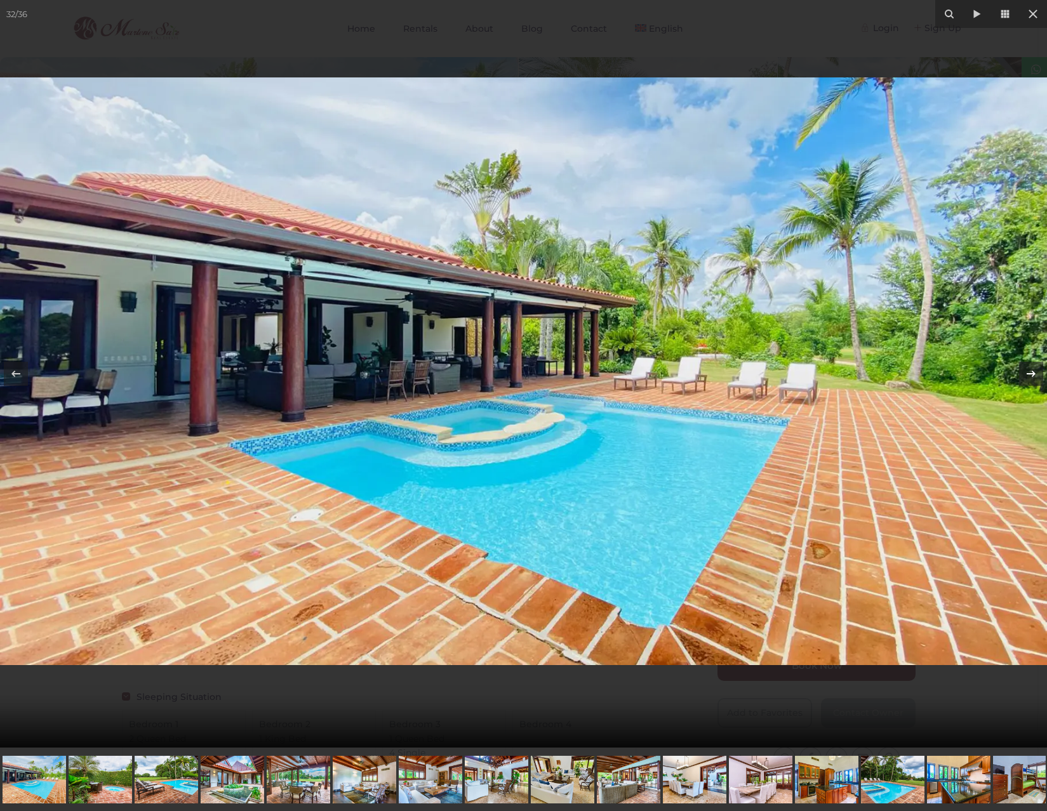
click at [1035, 376] on icon at bounding box center [1030, 373] width 15 height 15
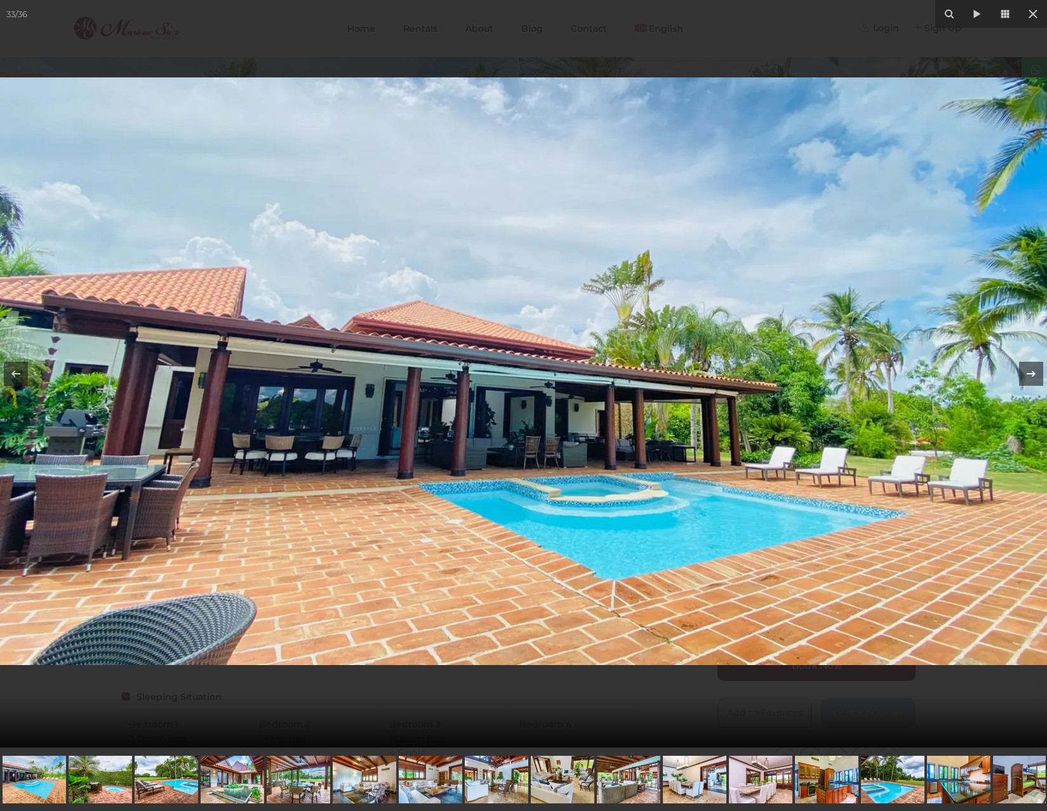
click at [1035, 376] on icon at bounding box center [1030, 373] width 15 height 15
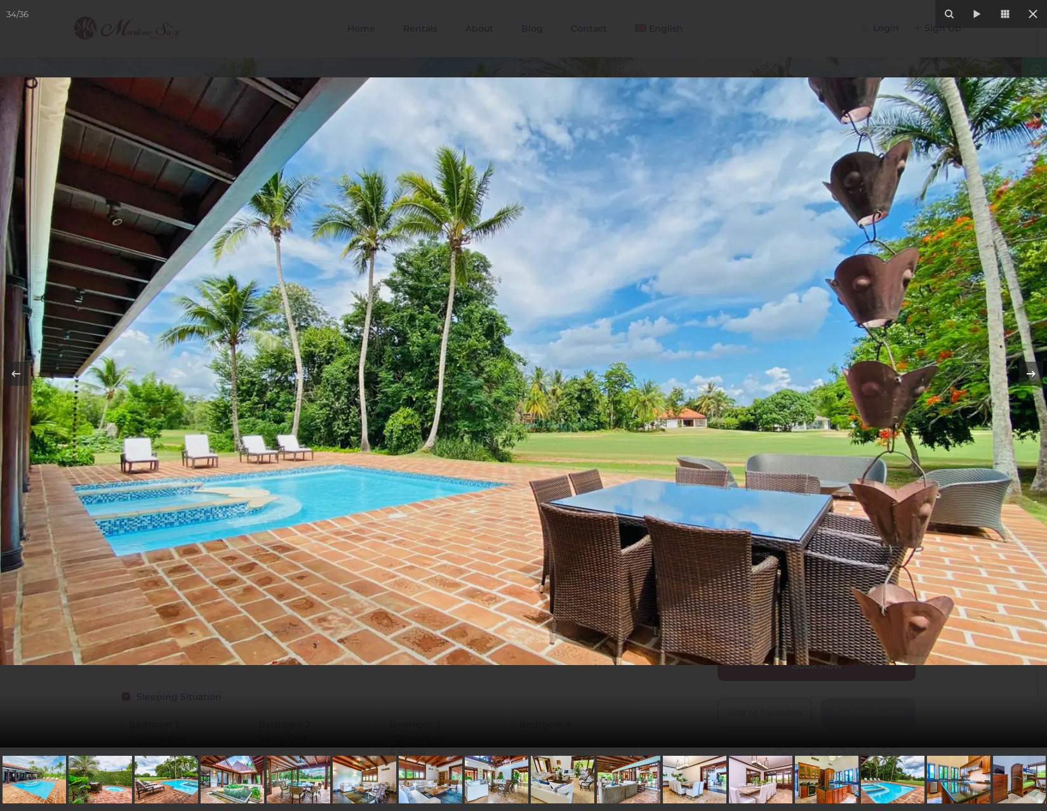
click at [1035, 376] on icon at bounding box center [1030, 373] width 15 height 15
